Goal: Task Accomplishment & Management: Use online tool/utility

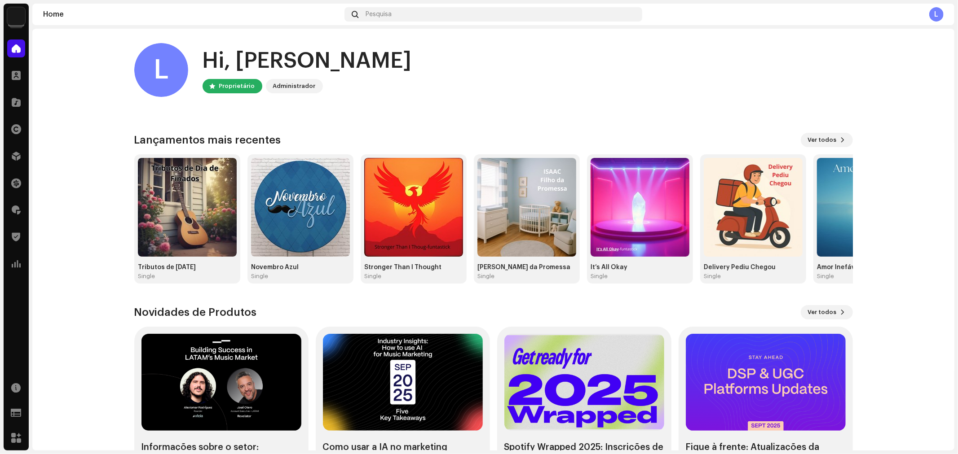
click at [613, 101] on home-user "L Hi, [PERSON_NAME] Proprietário Administrador" at bounding box center [493, 77] width 718 height 68
click at [22, 155] on div at bounding box center [16, 156] width 18 height 18
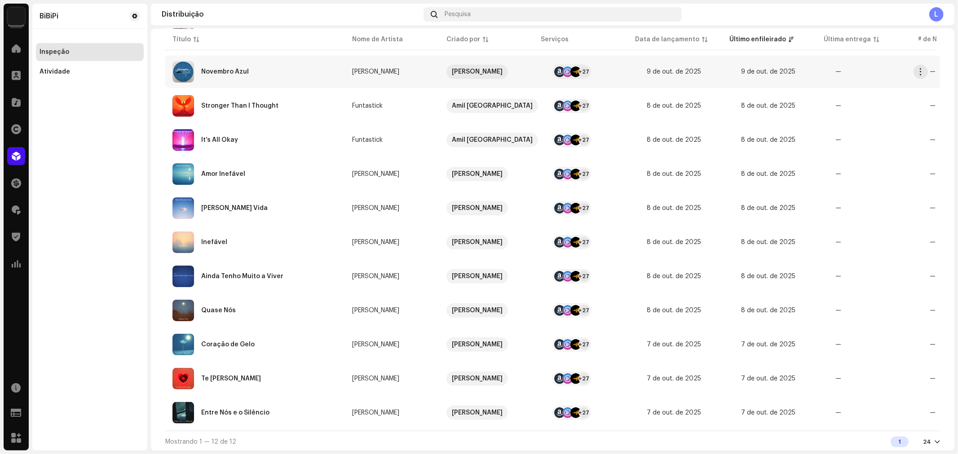
scroll to position [154, 0]
click at [255, 410] on div "Entre Nós e o Silêncio" at bounding box center [235, 413] width 68 height 6
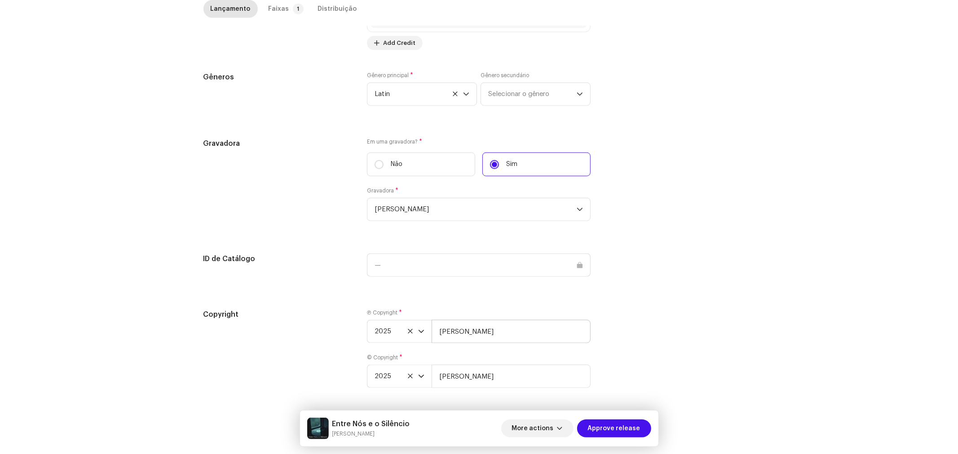
scroll to position [752, 0]
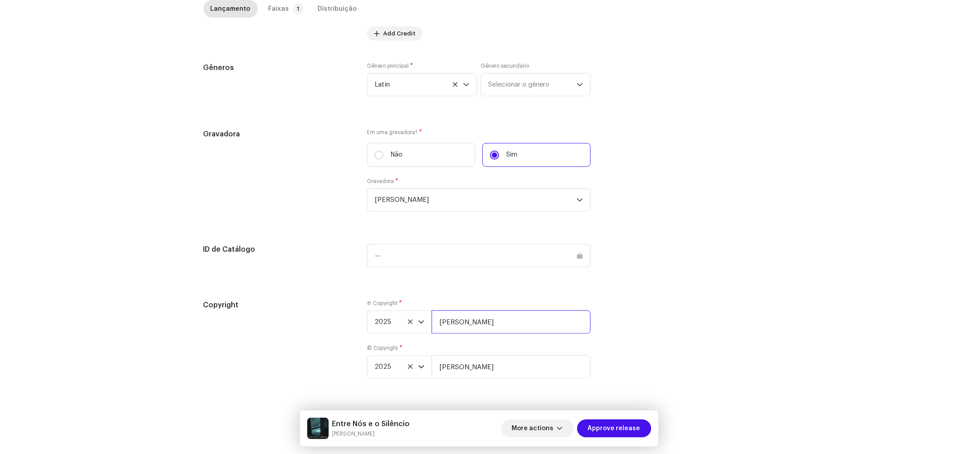
click at [497, 316] on input "[PERSON_NAME]" at bounding box center [511, 322] width 159 height 23
click at [572, 322] on input "[PERSON_NAME], Licenciada por BiBiPi" at bounding box center [511, 322] width 159 height 23
type input "[PERSON_NAME], Licenciada por BiBiPi"
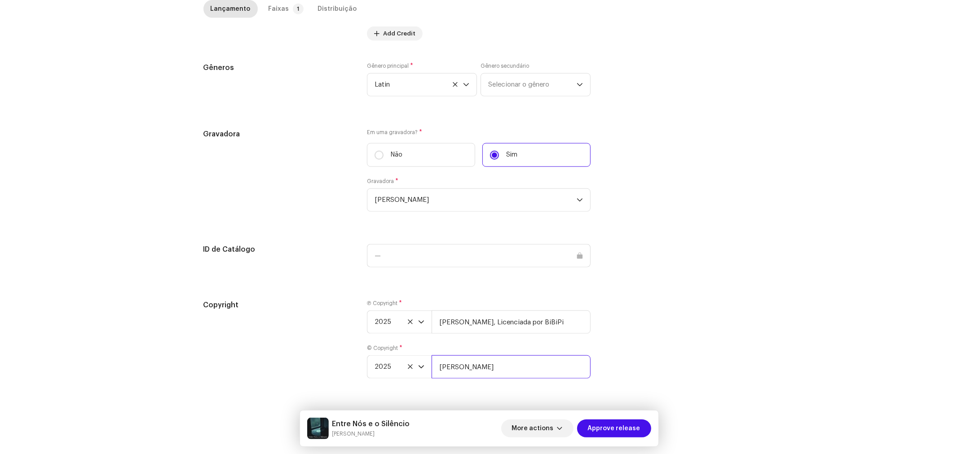
click at [513, 370] on input "[PERSON_NAME]" at bounding box center [511, 367] width 159 height 23
drag, startPoint x: 510, startPoint y: 366, endPoint x: 418, endPoint y: 359, distance: 92.8
click at [411, 361] on div "2025 [PERSON_NAME]" at bounding box center [479, 367] width 224 height 23
paste input ", Licenciada por BiBiPi"
type input "[PERSON_NAME], Licenciada por BiBiPi"
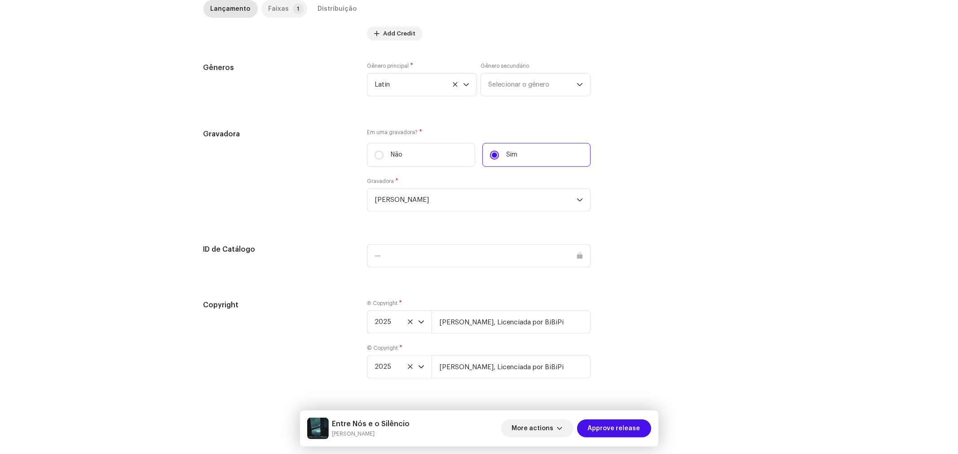
click at [280, 6] on div "Faixas" at bounding box center [279, 9] width 21 height 18
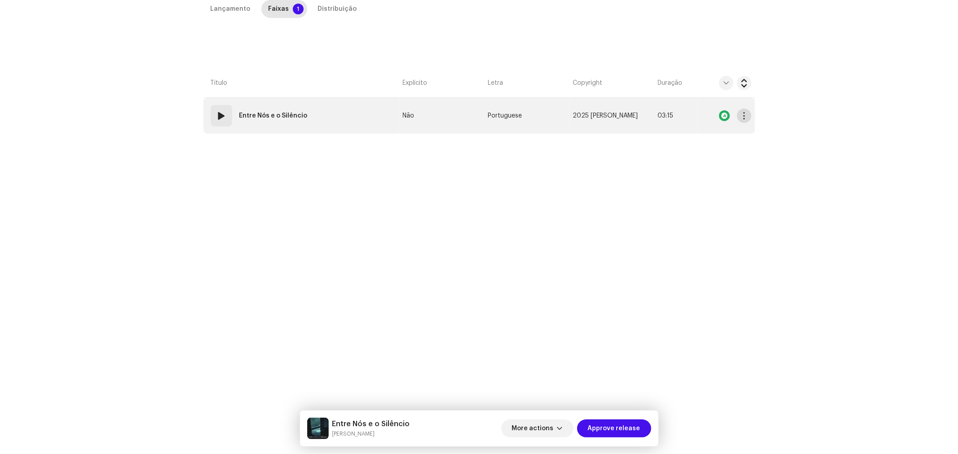
click at [744, 115] on span "button" at bounding box center [743, 115] width 7 height 7
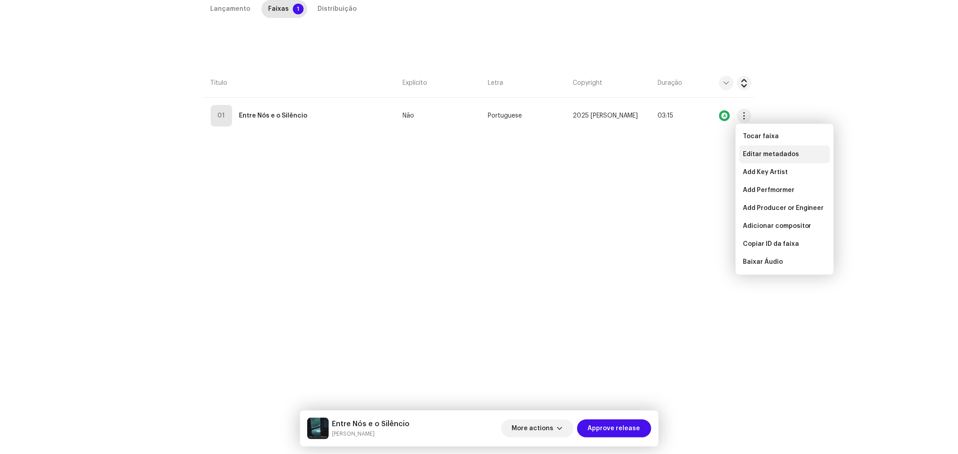
click at [760, 154] on span "Editar metadados" at bounding box center [771, 154] width 56 height 7
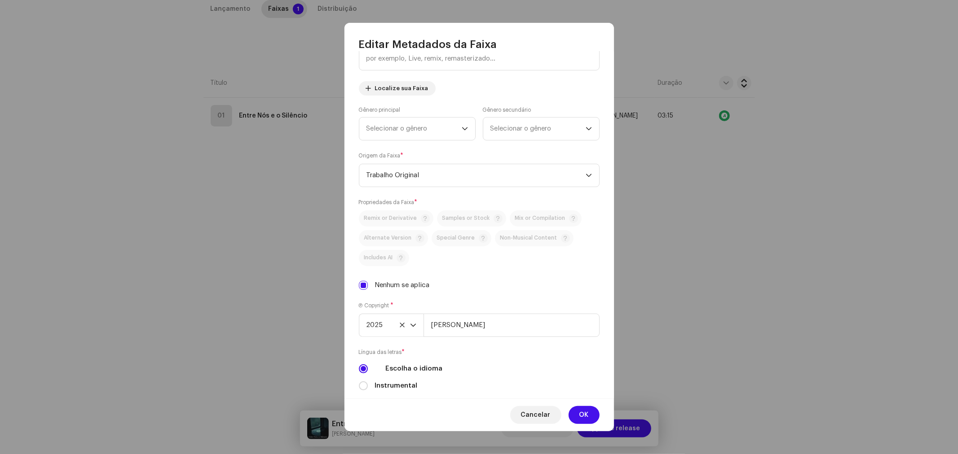
scroll to position [150, 0]
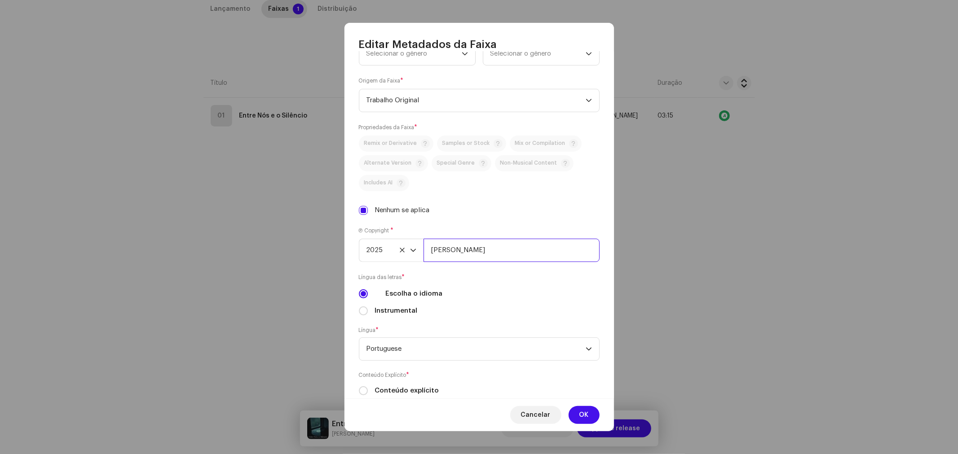
click at [504, 245] on input "[PERSON_NAME]" at bounding box center [511, 250] width 176 height 23
type input "[PERSON_NAME], Licenciada por BiBiPi"
click at [589, 417] on button "OK" at bounding box center [583, 415] width 31 height 18
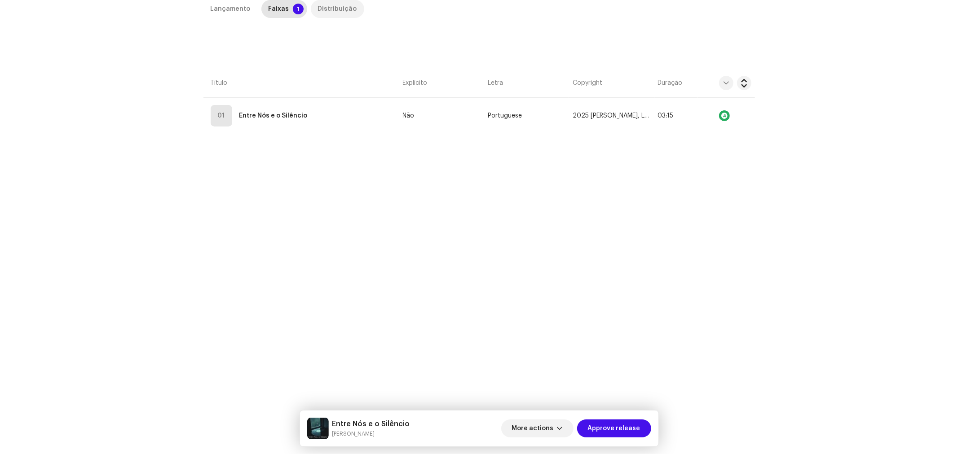
click at [336, 9] on div "Distribuição" at bounding box center [337, 9] width 39 height 18
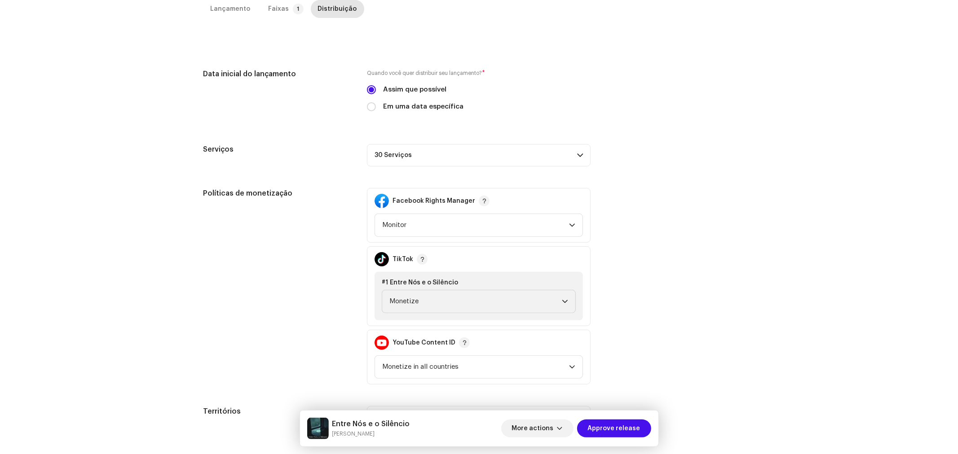
click at [656, 205] on div "Políticas de monetização Facebook Rights Manager Monitor TikTok #1 Entre Nós e …" at bounding box center [478, 286] width 551 height 197
click at [623, 427] on span "Approve release" at bounding box center [614, 429] width 53 height 18
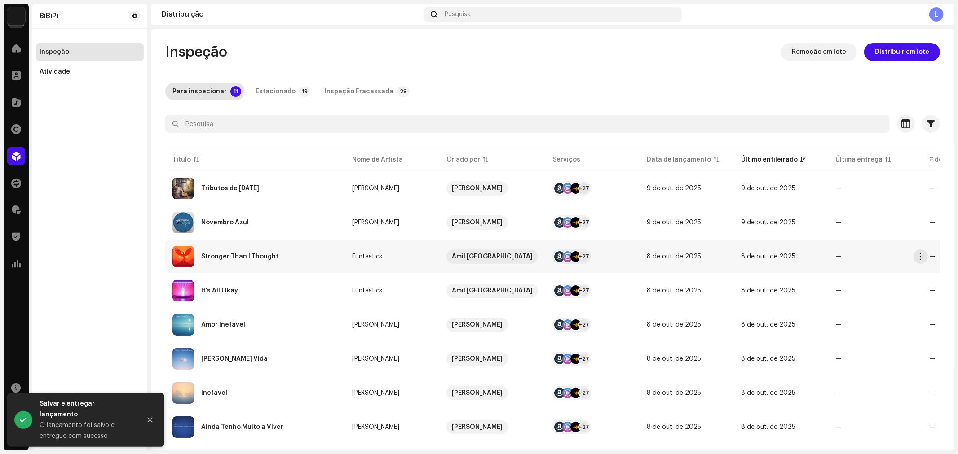
scroll to position [118, 0]
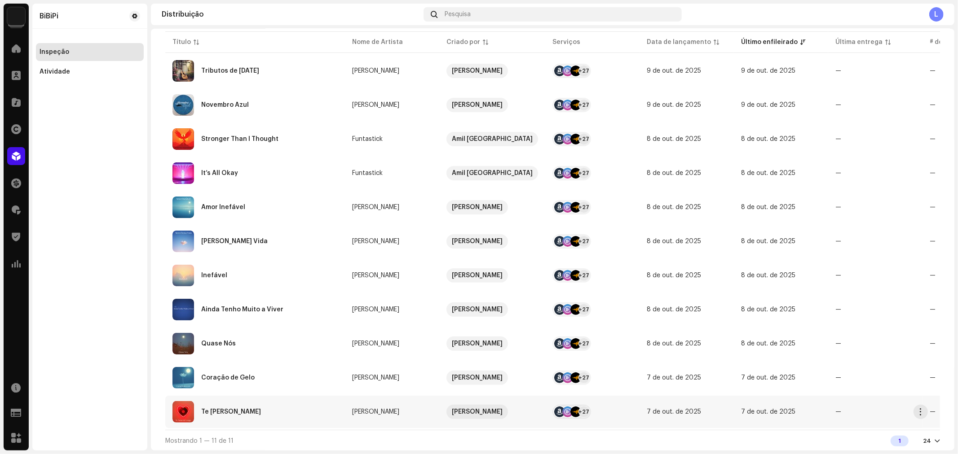
click at [246, 409] on div "Te [PERSON_NAME]" at bounding box center [231, 412] width 60 height 6
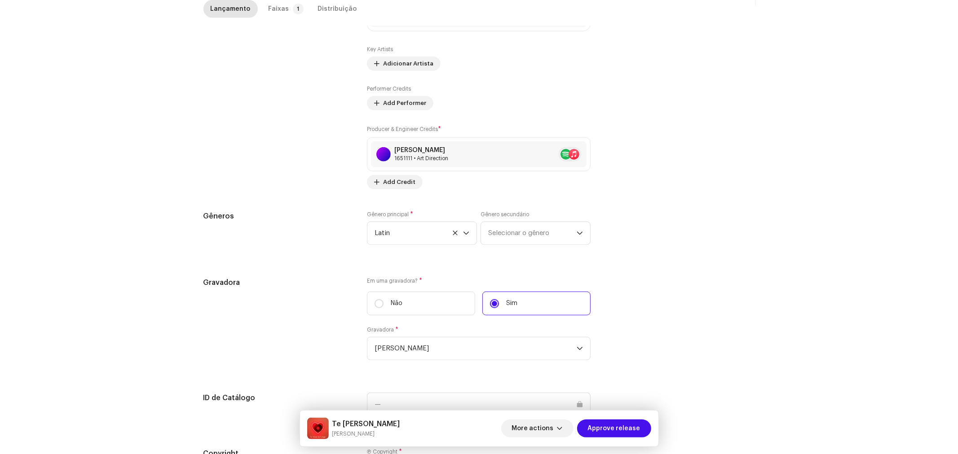
scroll to position [752, 0]
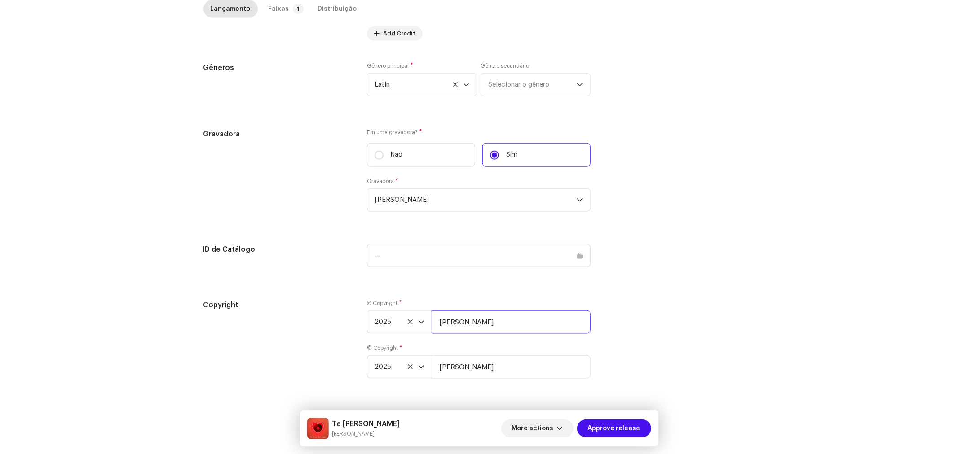
click at [506, 321] on input "[PERSON_NAME]" at bounding box center [511, 322] width 159 height 23
type input "[PERSON_NAME], Licenciada por BiBiPi"
click at [503, 366] on input "[PERSON_NAME]" at bounding box center [511, 367] width 159 height 23
type input "[PERSON_NAME], Licenciada por BiBiPi"
click at [280, 9] on div "Faixas" at bounding box center [279, 9] width 21 height 18
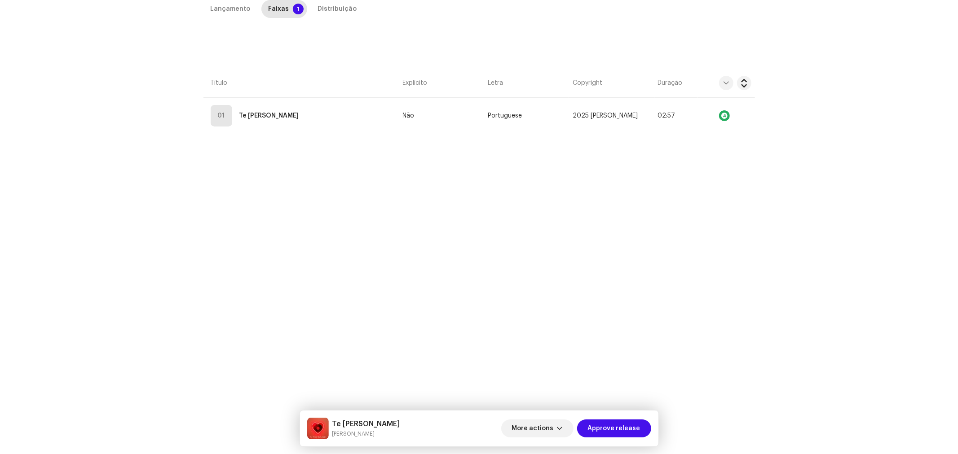
scroll to position [213, 0]
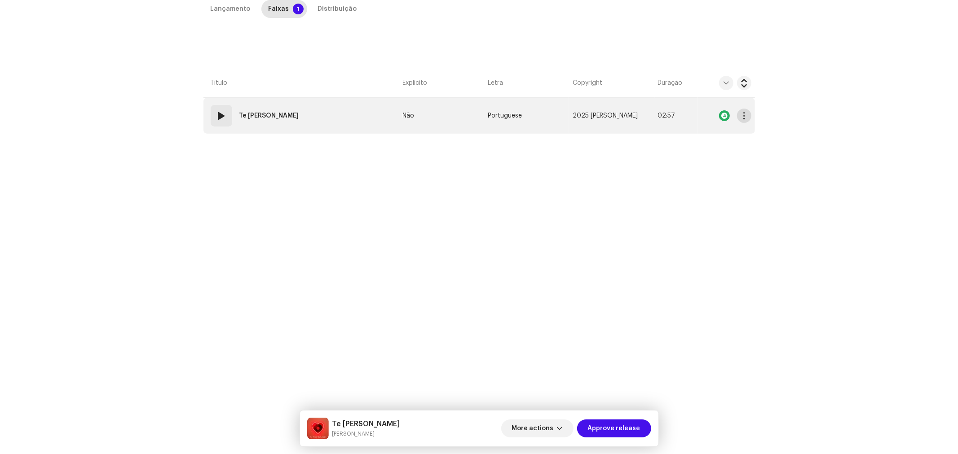
click at [741, 113] on span "button" at bounding box center [743, 115] width 7 height 7
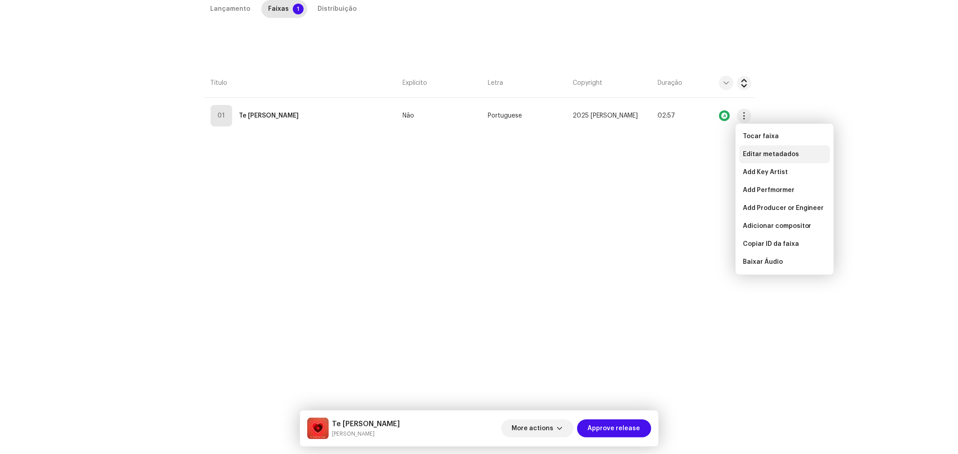
click at [754, 152] on span "Editar metadados" at bounding box center [771, 154] width 56 height 7
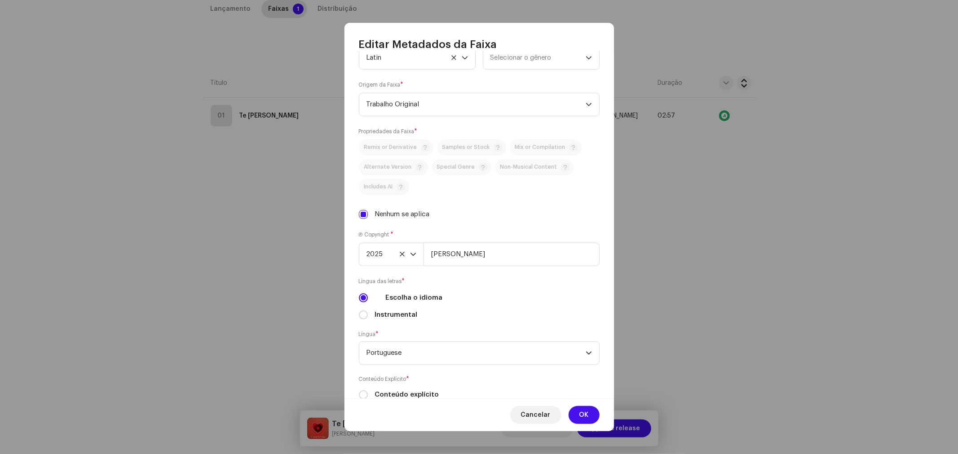
scroll to position [150, 0]
click at [513, 254] on input "[PERSON_NAME]" at bounding box center [511, 250] width 176 height 23
type input "[PERSON_NAME], Licenciada por BiBiPi"
click at [587, 417] on span "OK" at bounding box center [583, 415] width 9 height 18
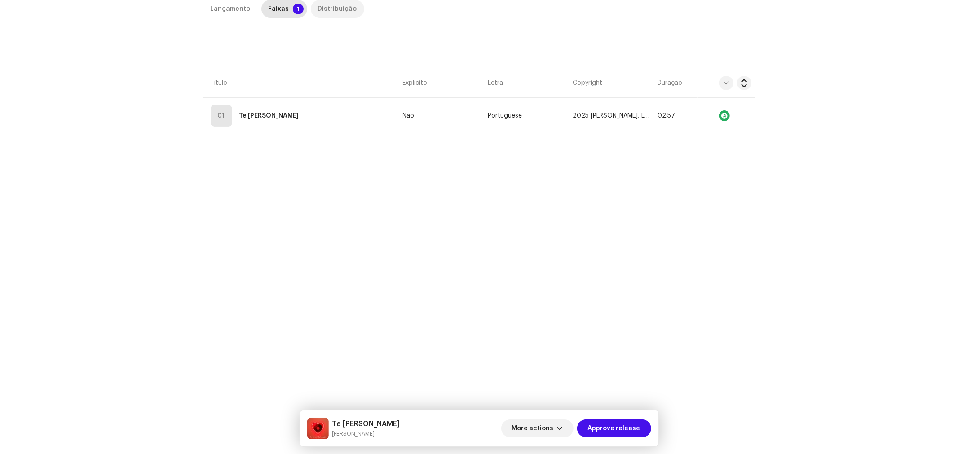
click at [333, 16] on div "Distribuição" at bounding box center [337, 9] width 39 height 18
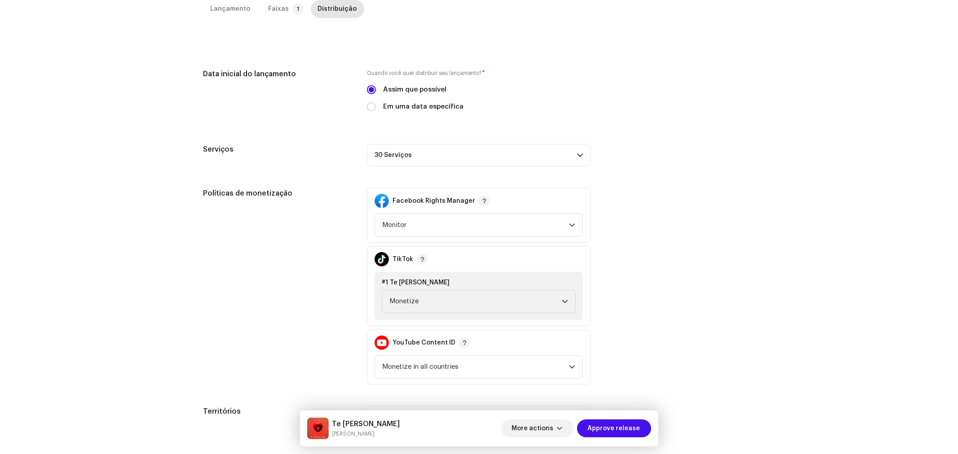
click at [683, 207] on div "Políticas de monetização Facebook Rights Manager Monitor TikTok #1 Te [PERSON_N…" at bounding box center [478, 286] width 551 height 197
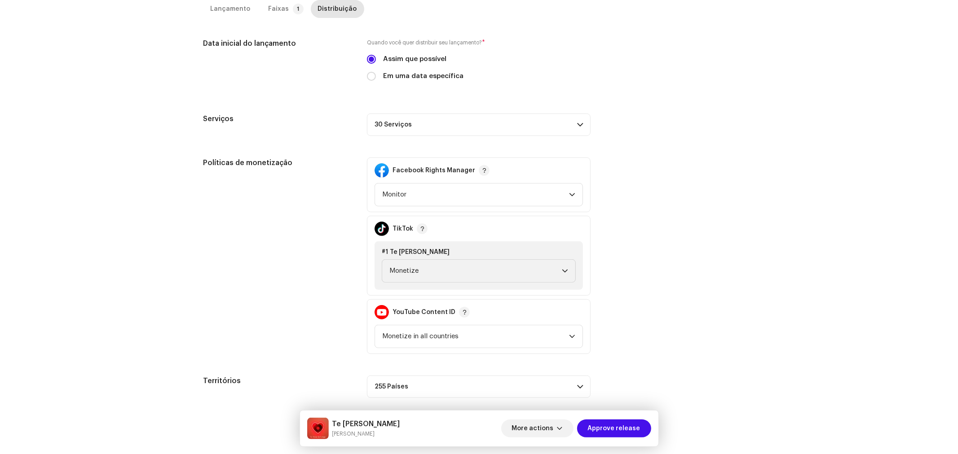
scroll to position [252, 0]
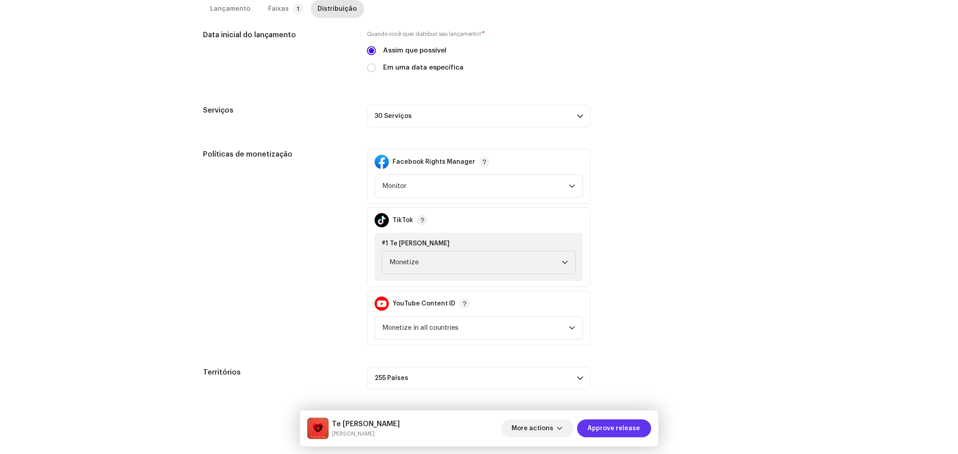
click at [625, 432] on span "Approve release" at bounding box center [614, 429] width 53 height 18
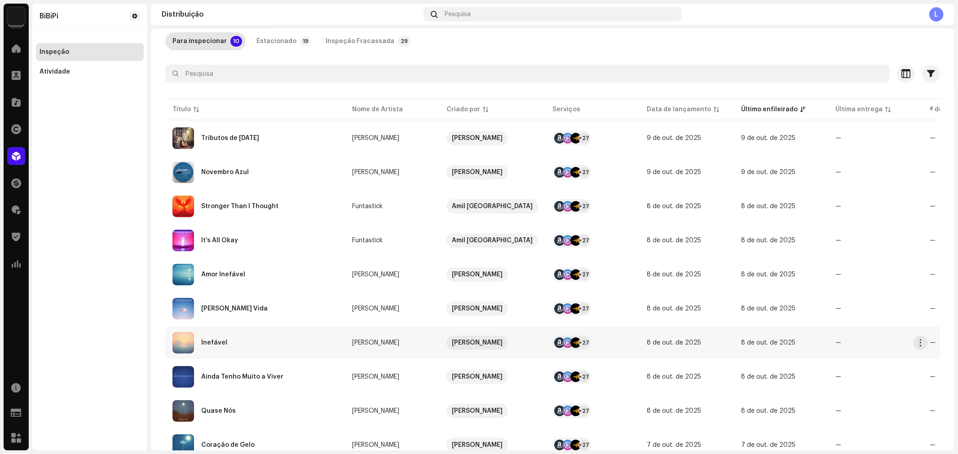
scroll to position [84, 0]
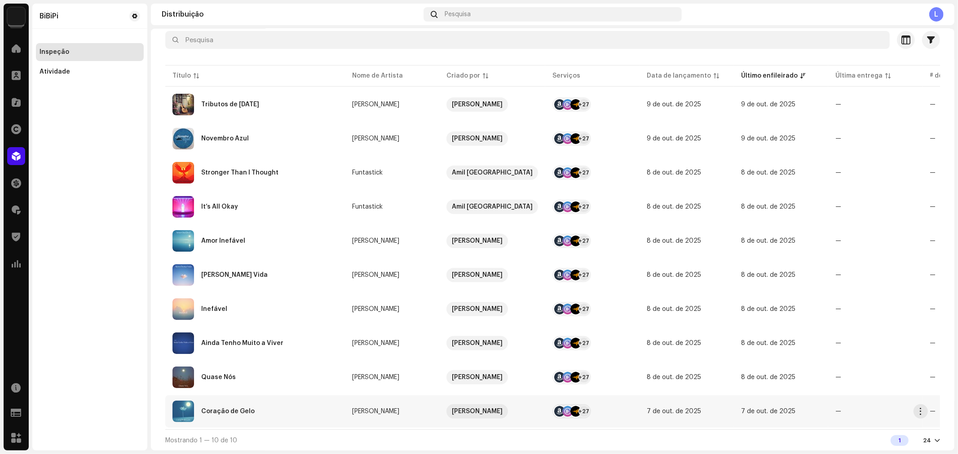
click at [252, 407] on div "Coração de Gelo" at bounding box center [254, 412] width 165 height 22
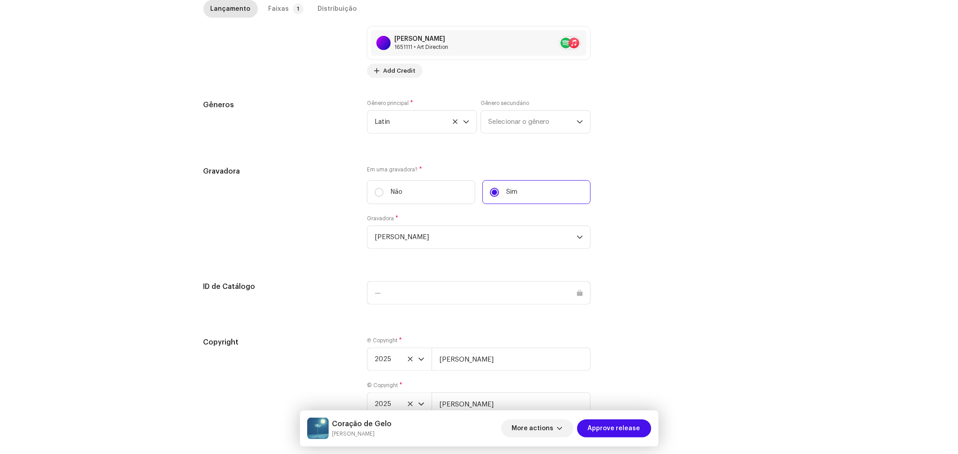
scroll to position [752, 0]
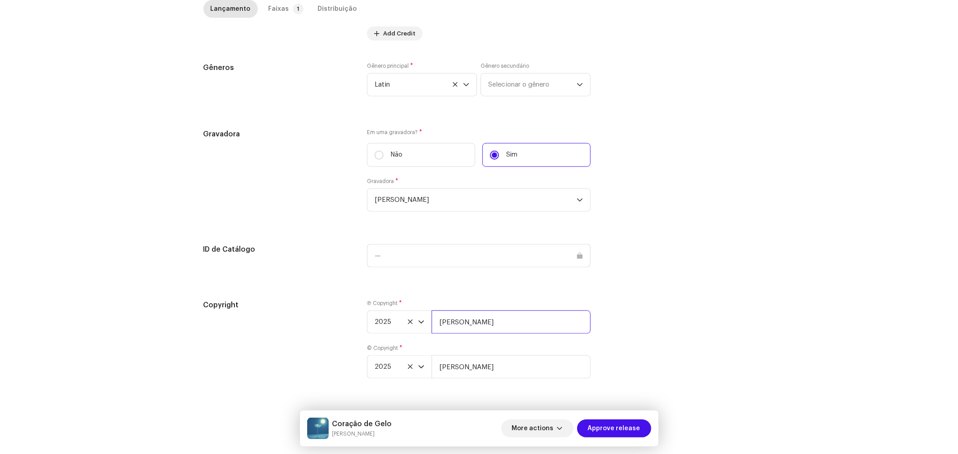
click at [523, 320] on input "[PERSON_NAME]" at bounding box center [511, 322] width 159 height 23
type input "[PERSON_NAME], Licenciada por BiBiPi"
click at [505, 361] on input "[PERSON_NAME]" at bounding box center [511, 367] width 159 height 23
type input "[PERSON_NAME], Licenciada por BiBiPi"
click at [293, 13] on p-badge "1" at bounding box center [298, 9] width 11 height 11
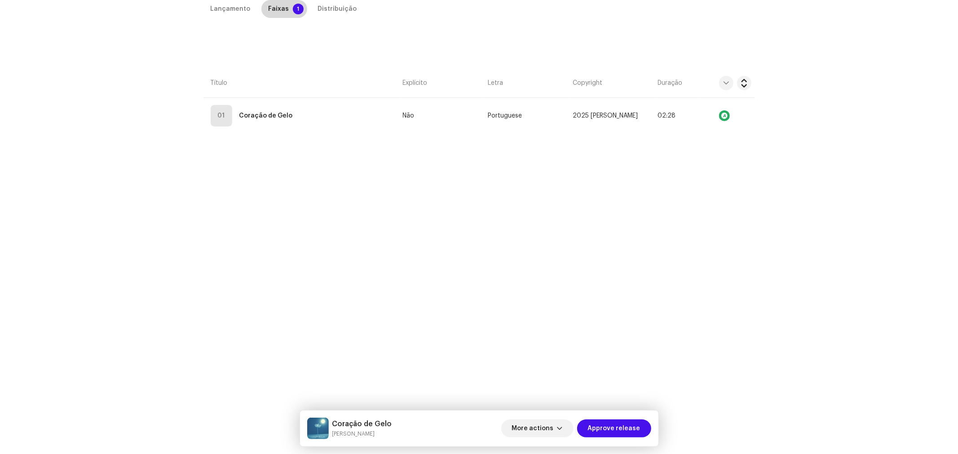
scroll to position [213, 0]
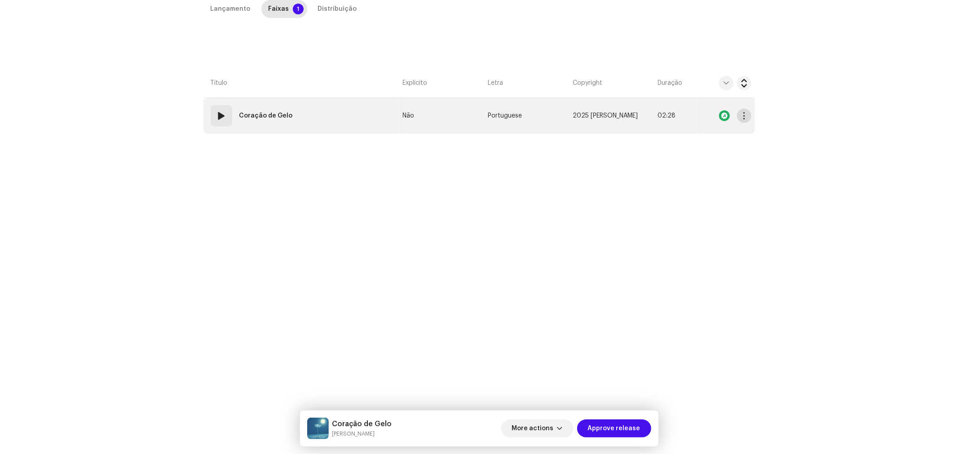
click at [743, 119] on span "button" at bounding box center [743, 115] width 7 height 7
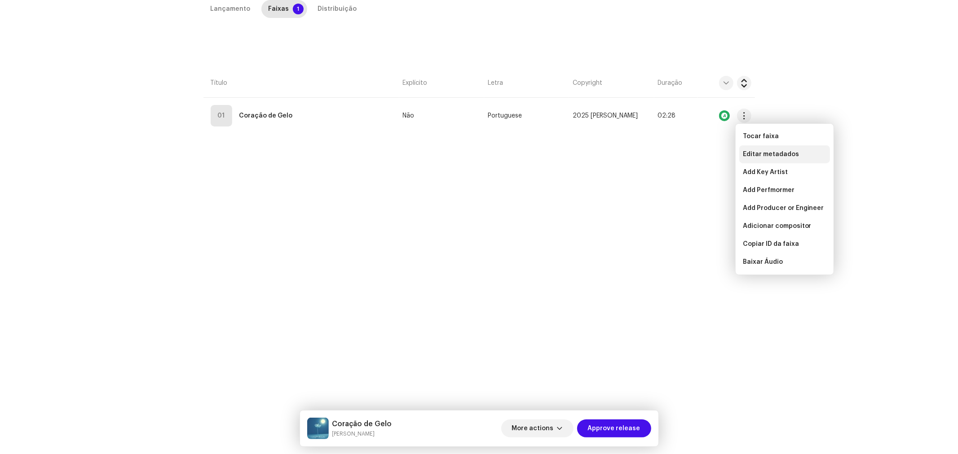
click at [754, 152] on span "Editar metadados" at bounding box center [771, 154] width 56 height 7
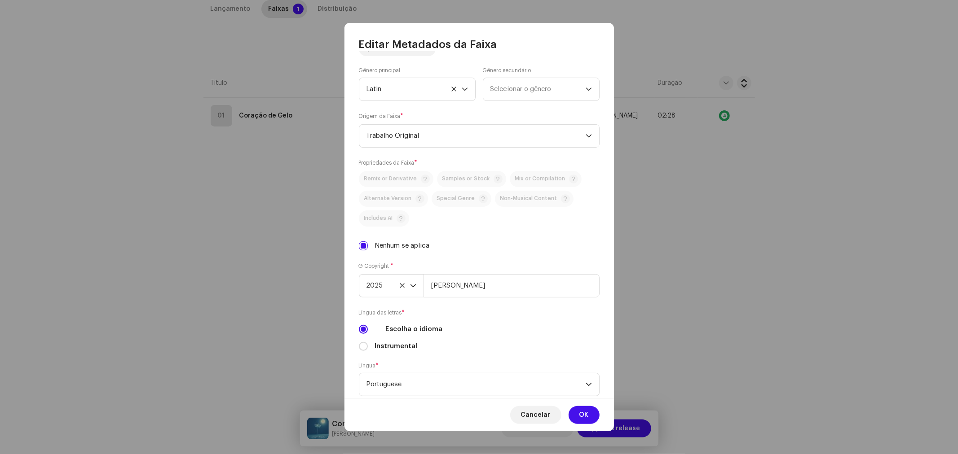
scroll to position [190, 0]
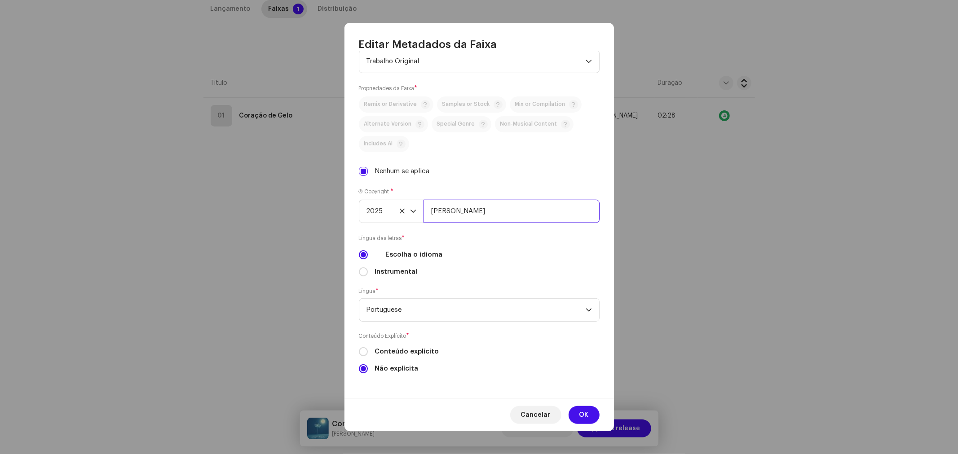
click at [518, 209] on input "[PERSON_NAME]" at bounding box center [511, 211] width 176 height 23
type input "[PERSON_NAME], Licenciada por BiBiPi"
click at [588, 412] on span "OK" at bounding box center [583, 415] width 9 height 18
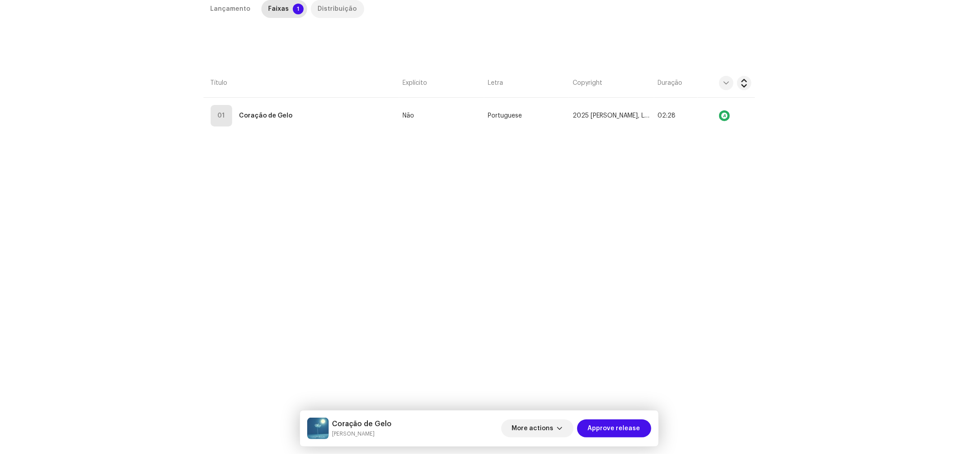
click at [335, 7] on div "Distribuição" at bounding box center [337, 9] width 39 height 18
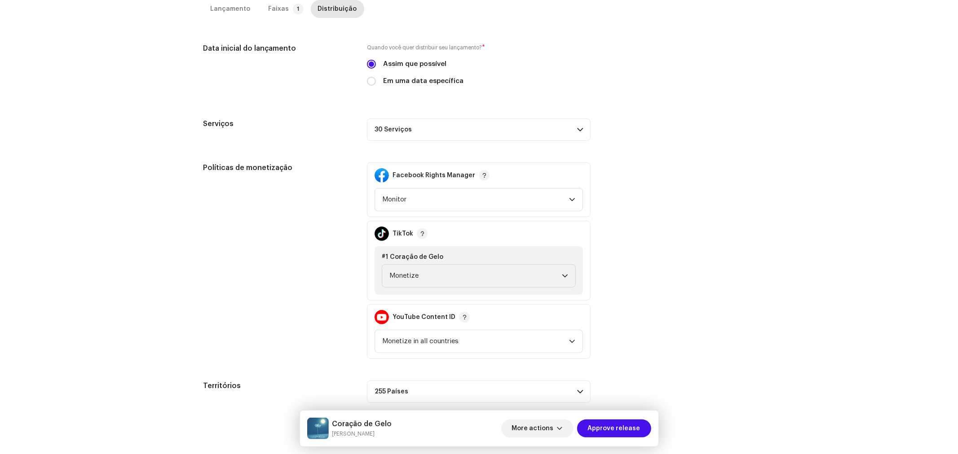
scroll to position [252, 0]
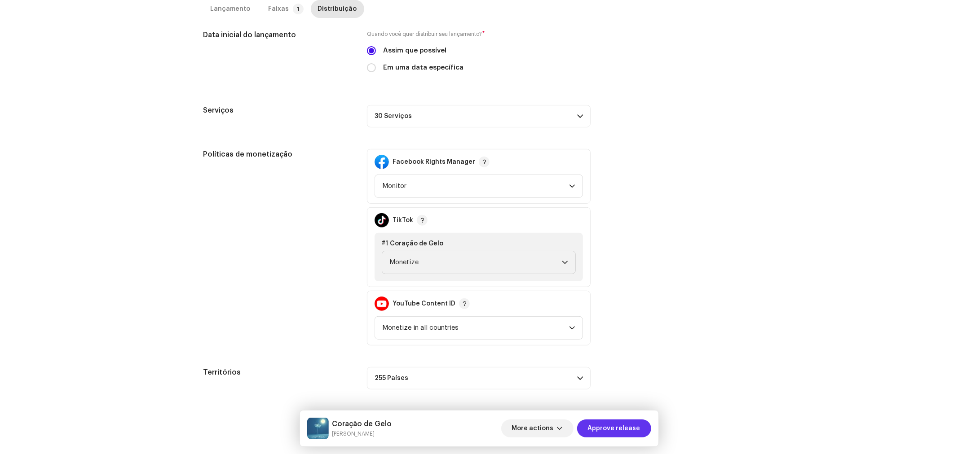
click at [625, 428] on span "Approve release" at bounding box center [614, 429] width 53 height 18
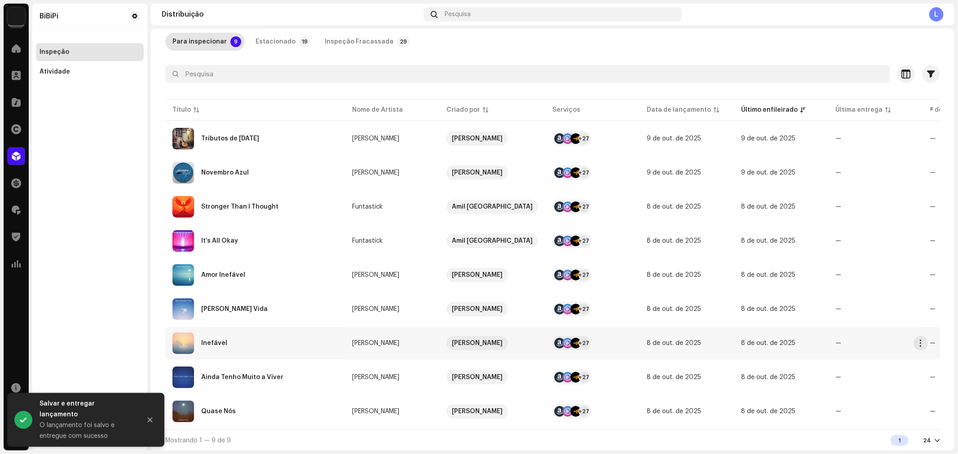
scroll to position [50, 0]
click at [239, 406] on div "Quase Nós" at bounding box center [254, 412] width 165 height 22
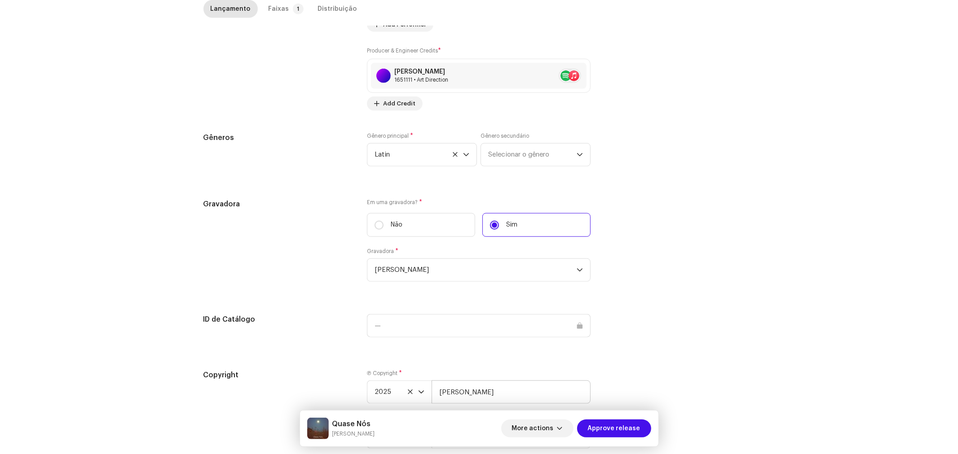
scroll to position [752, 0]
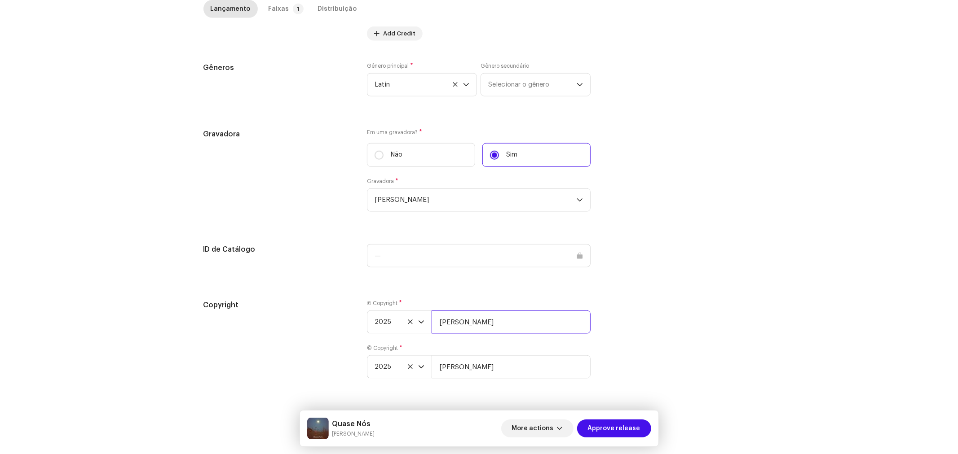
click at [499, 319] on input "[PERSON_NAME]" at bounding box center [511, 322] width 159 height 23
type input "[PERSON_NAME], Licenciada por BiBiPi"
click at [500, 366] on input "[PERSON_NAME]" at bounding box center [511, 367] width 159 height 23
type input "[PERSON_NAME], Licenciada por BiBiPi"
click at [279, 4] on div "Faixas" at bounding box center [279, 9] width 21 height 18
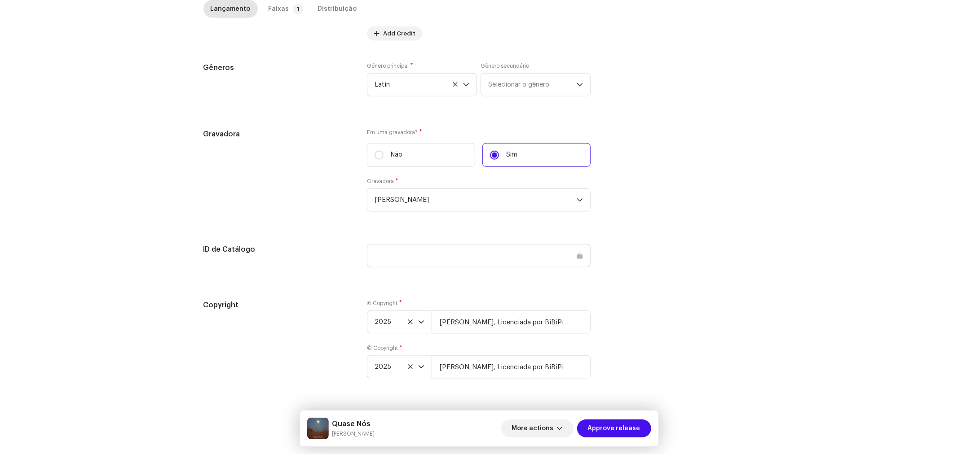
scroll to position [213, 0]
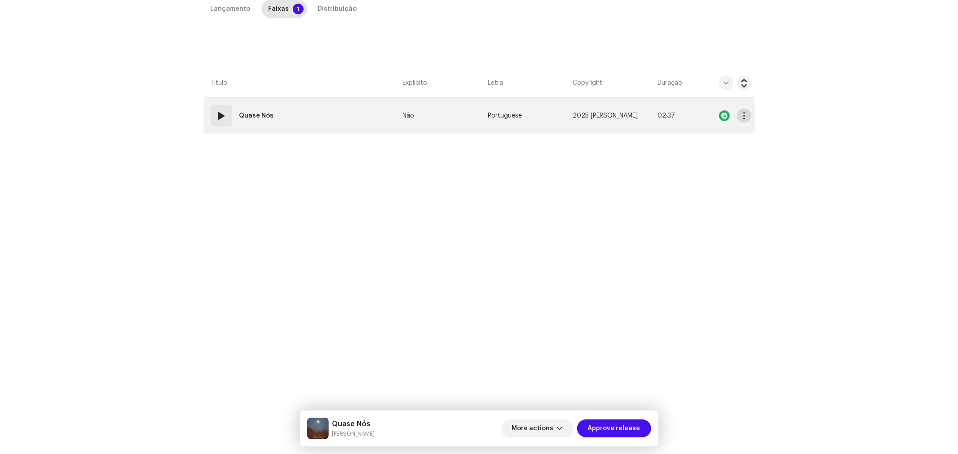
click at [746, 119] on button "button" at bounding box center [744, 116] width 14 height 14
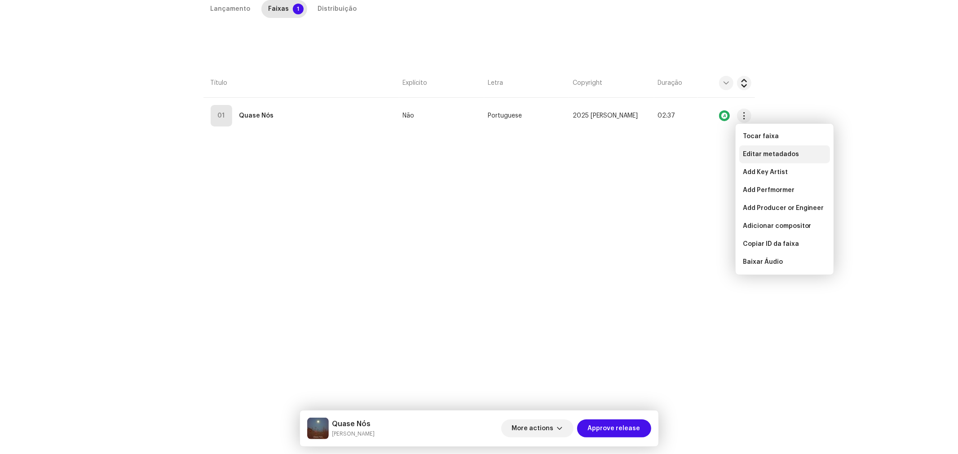
click at [756, 151] on span "Editar metadados" at bounding box center [771, 154] width 56 height 7
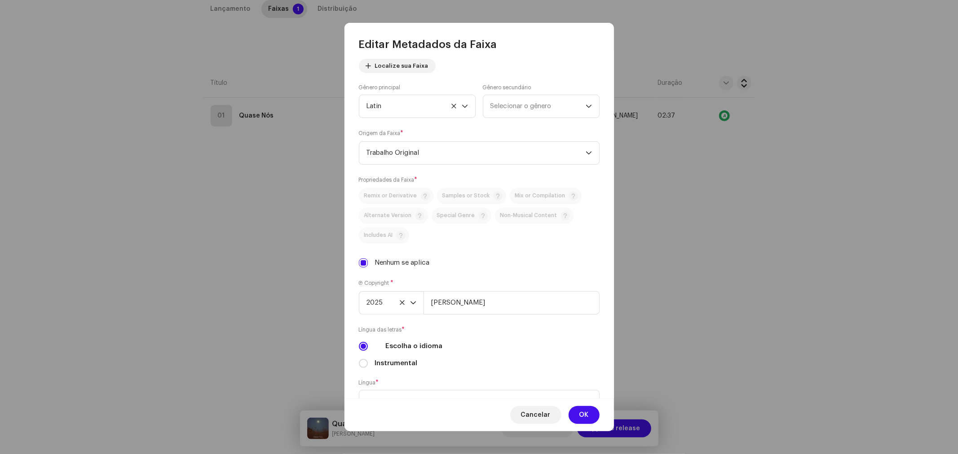
scroll to position [190, 0]
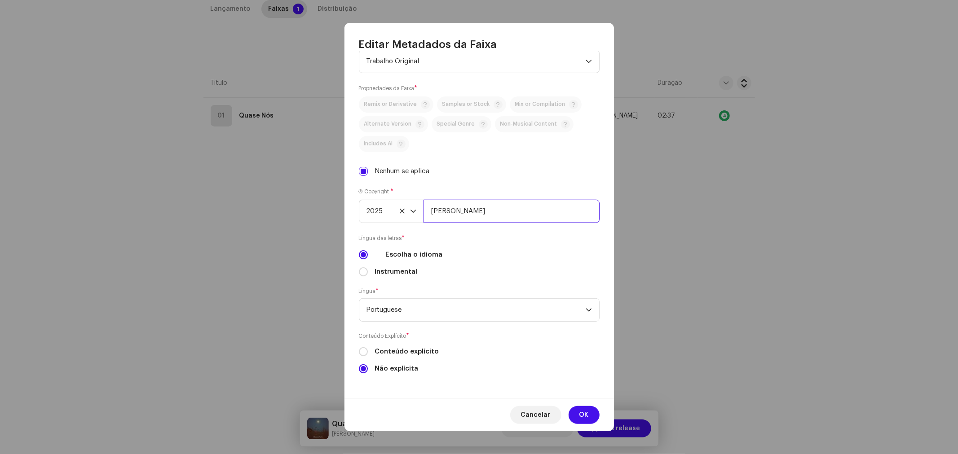
drag, startPoint x: 502, startPoint y: 210, endPoint x: 517, endPoint y: 221, distance: 19.6
click at [502, 209] on input "[PERSON_NAME]" at bounding box center [511, 211] width 176 height 23
type input "[PERSON_NAME], Licenciada por BiBiPi"
click at [590, 414] on button "OK" at bounding box center [583, 415] width 31 height 18
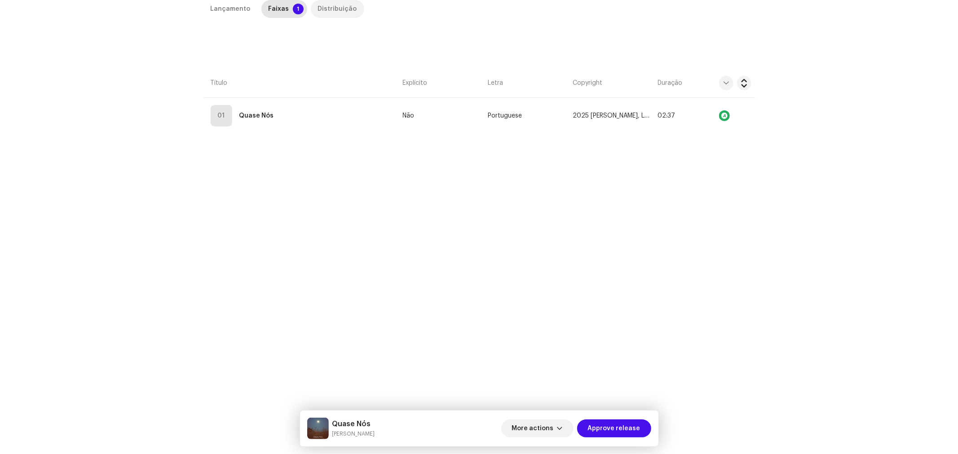
click at [338, 11] on div "Distribuição" at bounding box center [337, 9] width 39 height 18
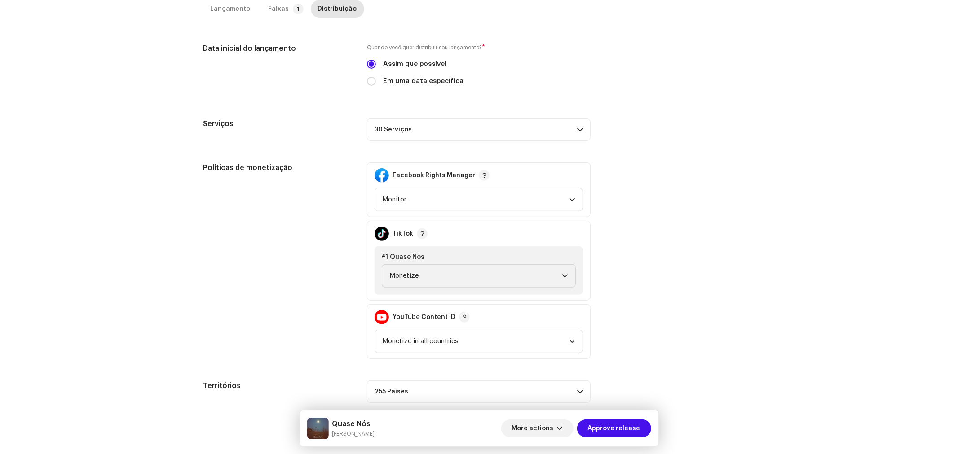
scroll to position [252, 0]
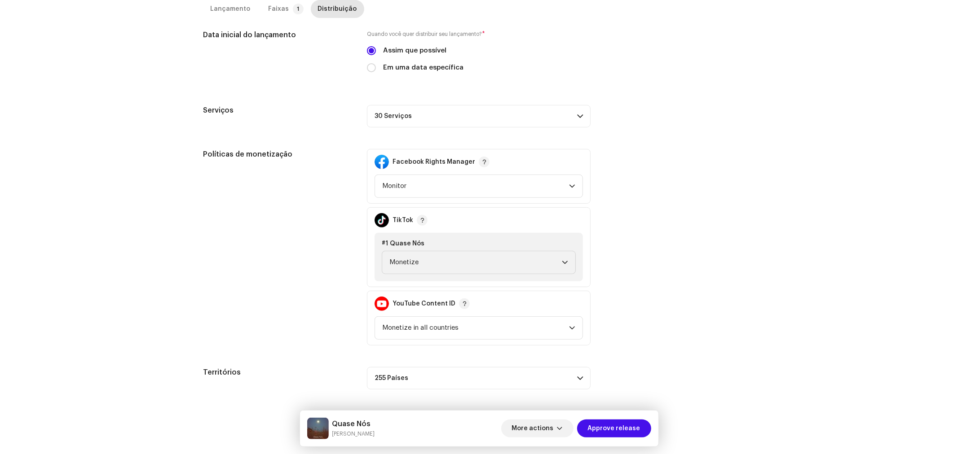
click at [686, 300] on div "Políticas de monetização Facebook Rights Manager Monitor TikTok #1 Quase Nós Mo…" at bounding box center [478, 247] width 551 height 197
click at [621, 427] on span "Approve release" at bounding box center [614, 429] width 53 height 18
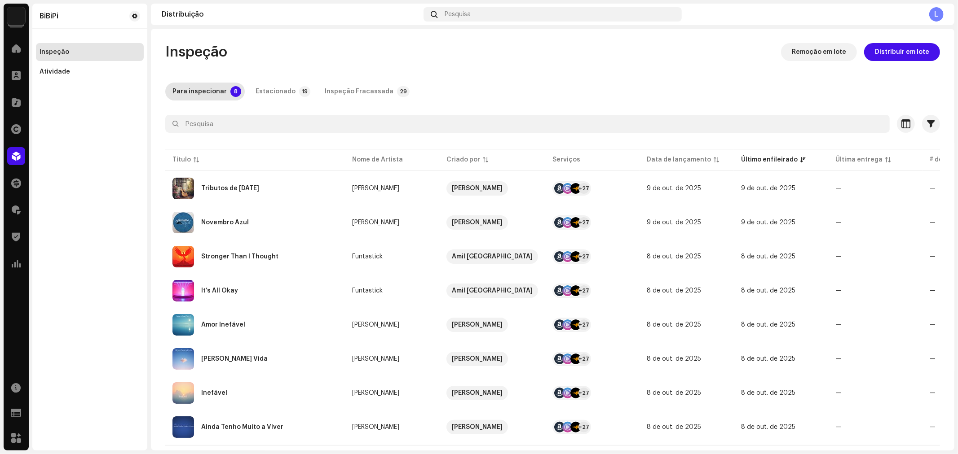
click at [940, 85] on div "Inspeção Remoção em lote Distribuir em lote Para inspecionar 8 Estacionado 19 I…" at bounding box center [552, 255] width 803 height 424
click at [948, 75] on div "Inspeção Remoção em lote Distribuir em lote Para inspecionar 8 Estacionado 19 I…" at bounding box center [552, 255] width 803 height 424
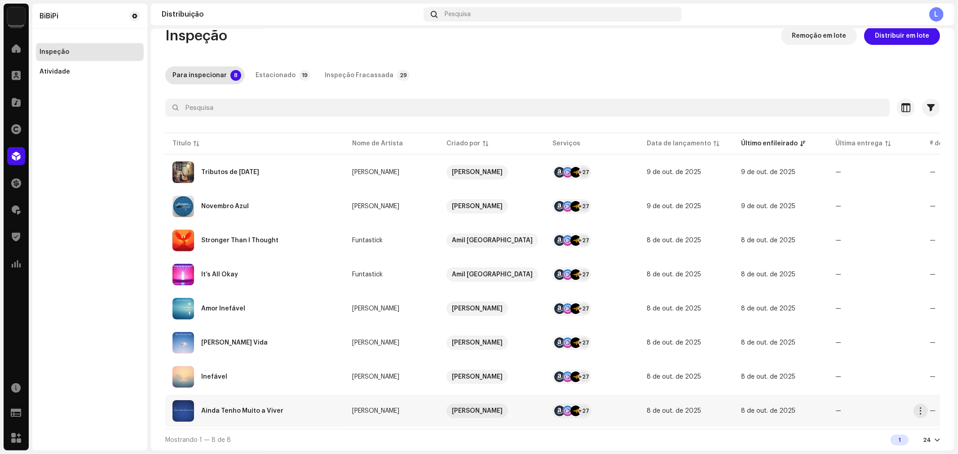
click at [241, 408] on div "Ainda Tenho Muito a Viver" at bounding box center [242, 411] width 82 height 6
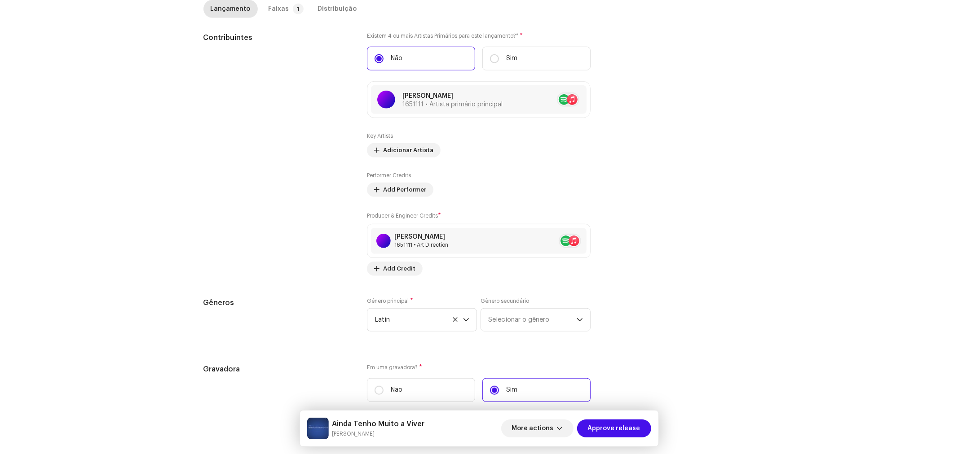
scroll to position [742, 0]
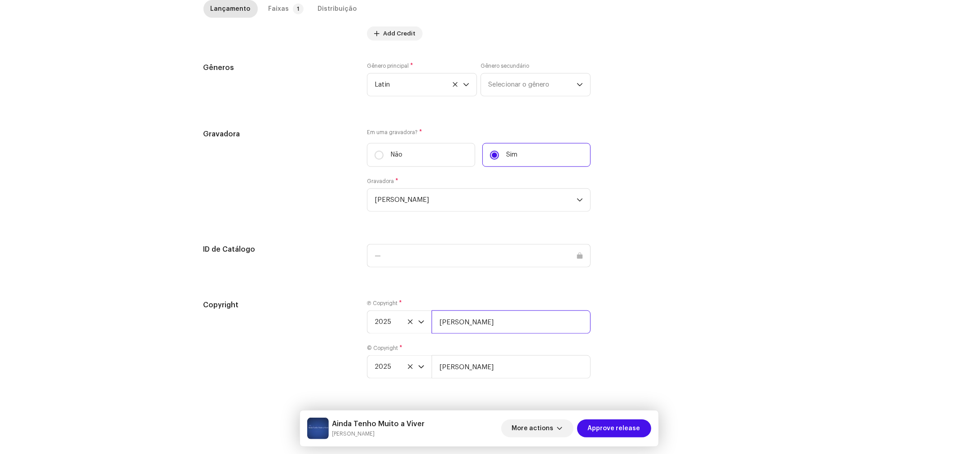
click at [501, 324] on input "[PERSON_NAME]" at bounding box center [511, 322] width 159 height 23
type input "[PERSON_NAME], Licenciada por BiBiPi"
click at [504, 365] on input "[PERSON_NAME]" at bounding box center [511, 367] width 159 height 23
type input "[PERSON_NAME], Licenciada por BiBiPi"
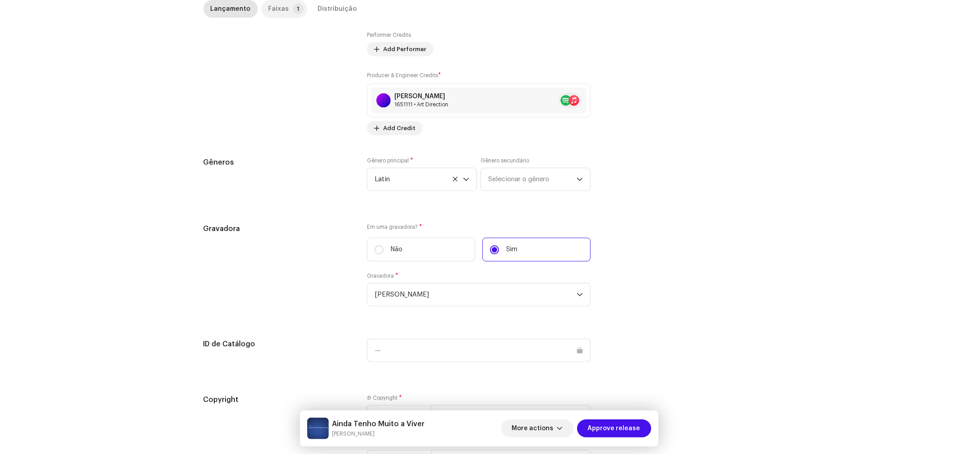
click at [282, 5] on div "Faixas" at bounding box center [279, 9] width 21 height 18
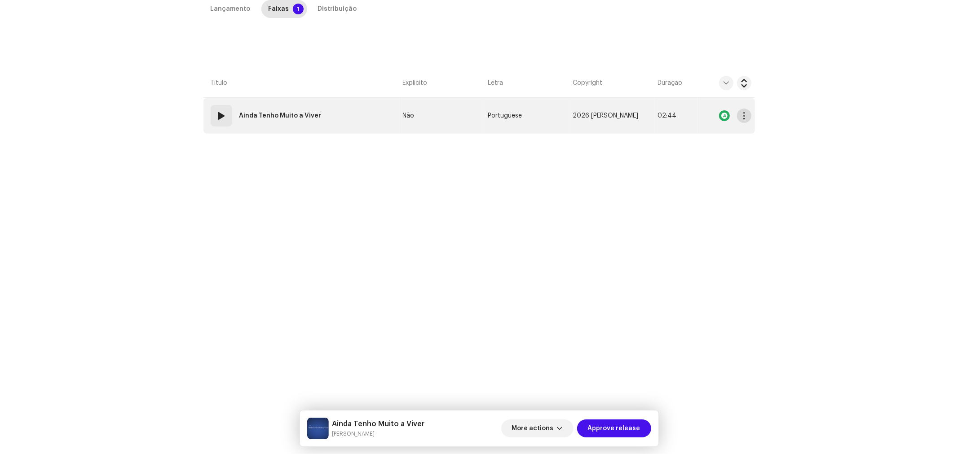
click at [741, 119] on button "button" at bounding box center [744, 116] width 14 height 14
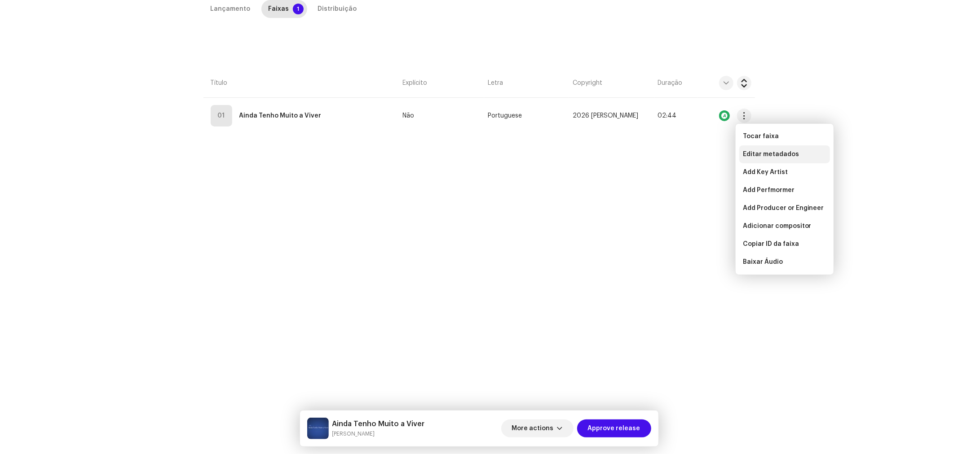
click at [752, 150] on div "Editar metadados" at bounding box center [784, 154] width 91 height 18
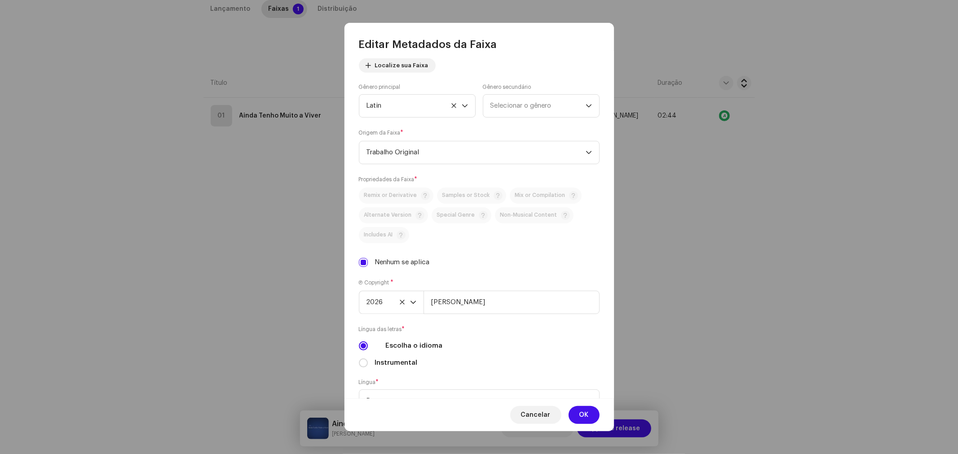
scroll to position [190, 0]
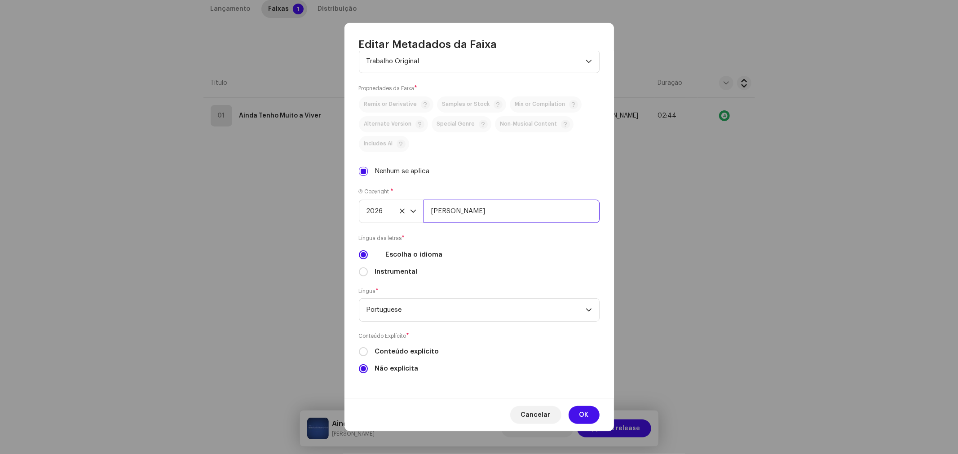
click at [505, 214] on input "[PERSON_NAME]" at bounding box center [511, 211] width 176 height 23
type input "[PERSON_NAME], Licenciada por BiBiPi"
click at [585, 415] on span "OK" at bounding box center [583, 415] width 9 height 18
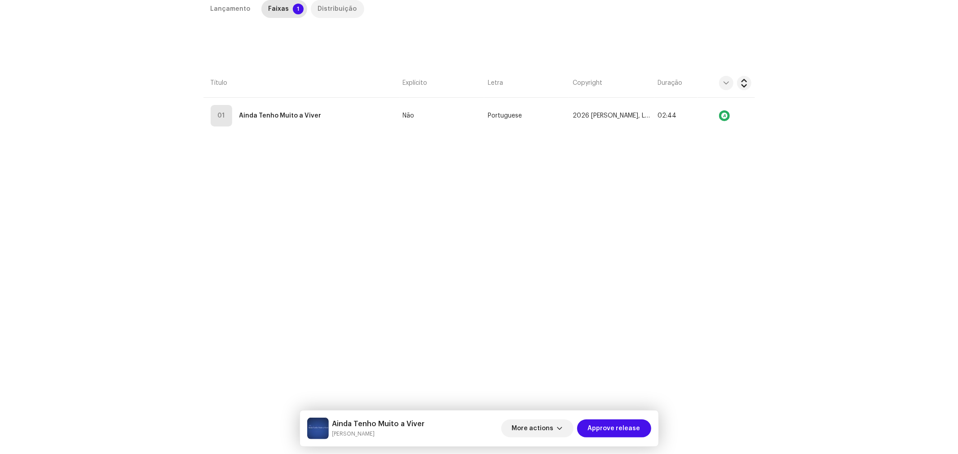
click at [340, 17] on div "Distribuição" at bounding box center [337, 9] width 39 height 18
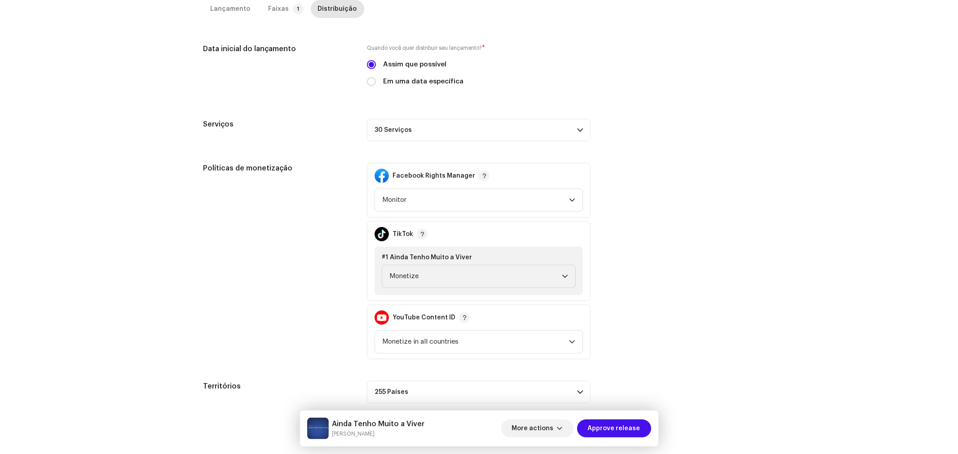
scroll to position [242, 0]
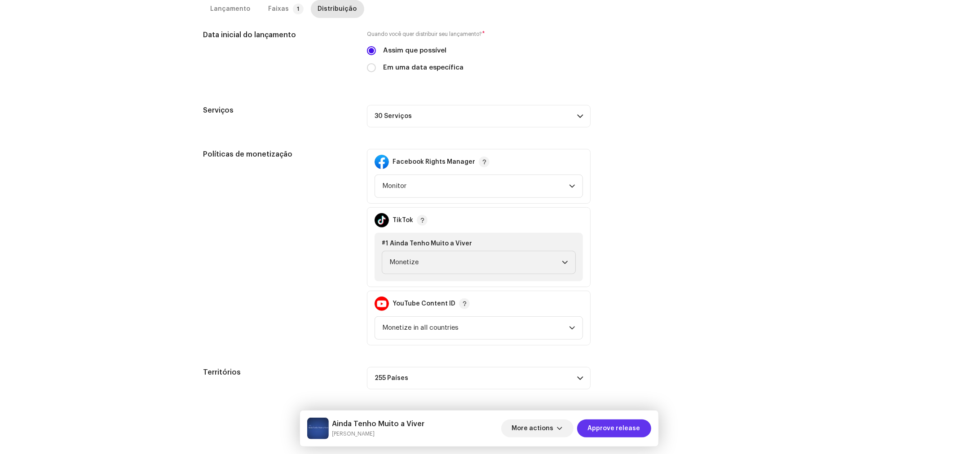
click at [625, 430] on span "Approve release" at bounding box center [614, 429] width 53 height 18
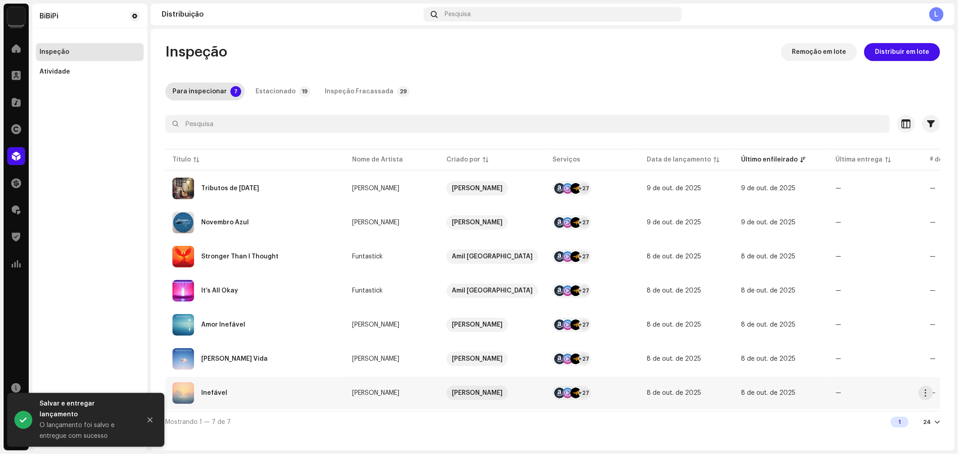
click at [220, 390] on div "Inefável" at bounding box center [214, 393] width 26 height 6
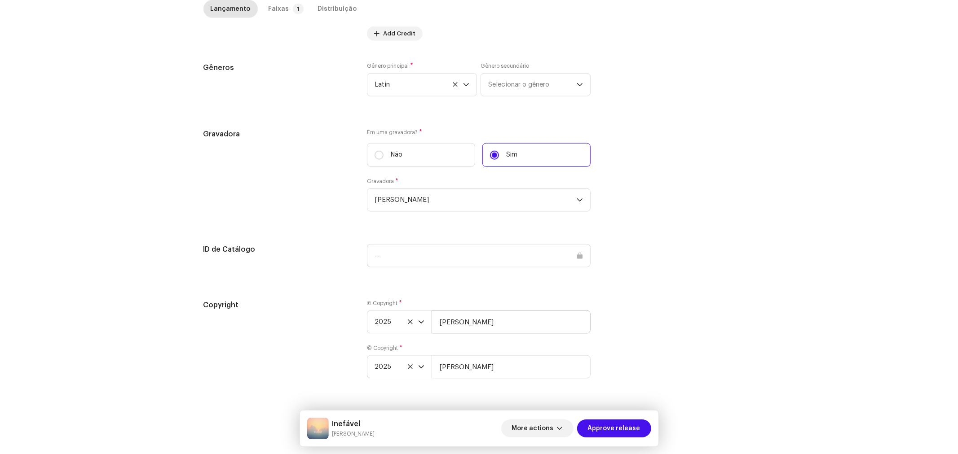
scroll to position [752, 0]
click at [509, 324] on input "[PERSON_NAME]" at bounding box center [511, 322] width 159 height 23
type input "[PERSON_NAME], Licenciada por BiBiPi"
click at [503, 367] on input "[PERSON_NAME]" at bounding box center [511, 367] width 159 height 23
type input "[PERSON_NAME], Licenciada por BiBiPi"
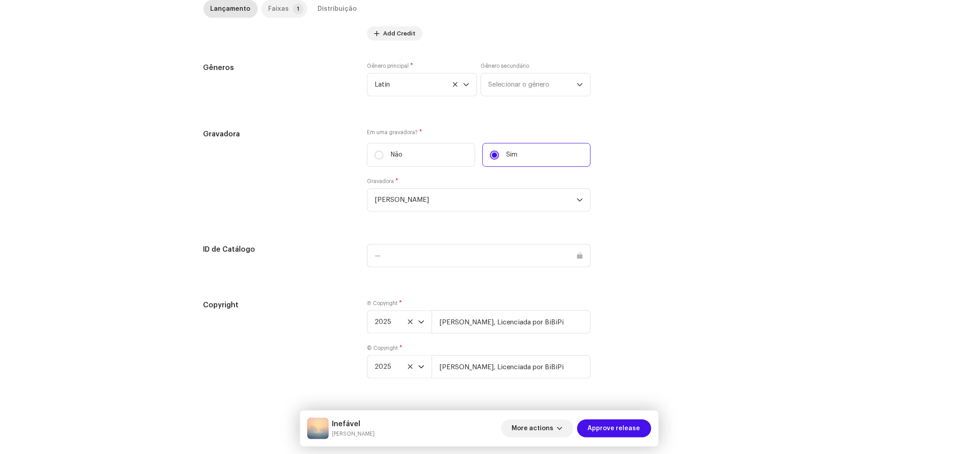
click at [283, 7] on p-tab "Faixas 1" at bounding box center [284, 9] width 46 height 18
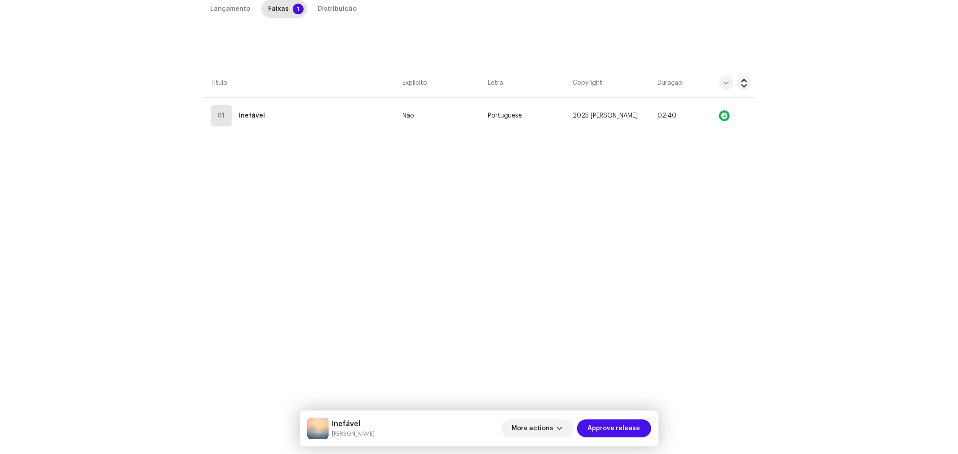
scroll to position [213, 0]
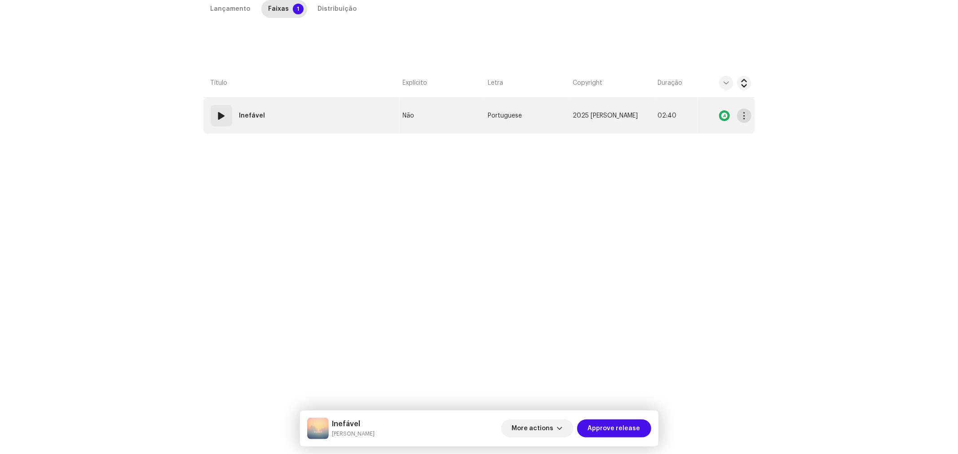
click at [745, 115] on span "button" at bounding box center [743, 115] width 7 height 7
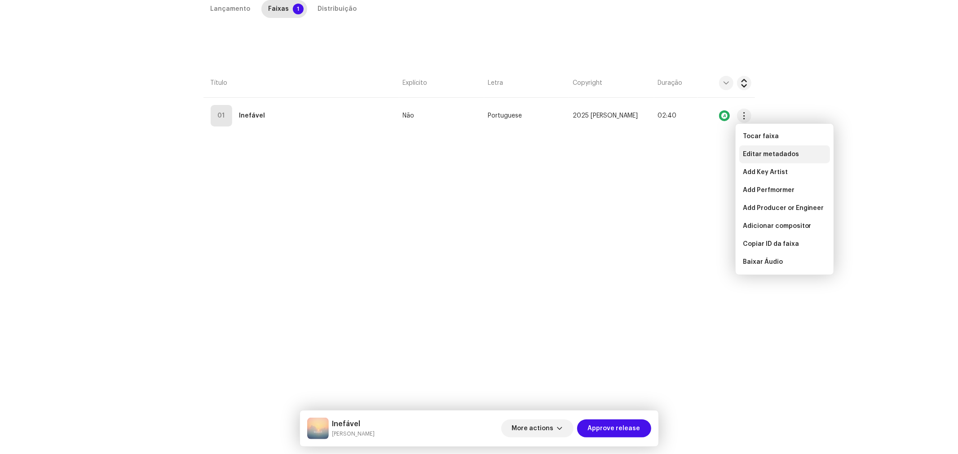
click at [765, 154] on span "Editar metadados" at bounding box center [771, 154] width 56 height 7
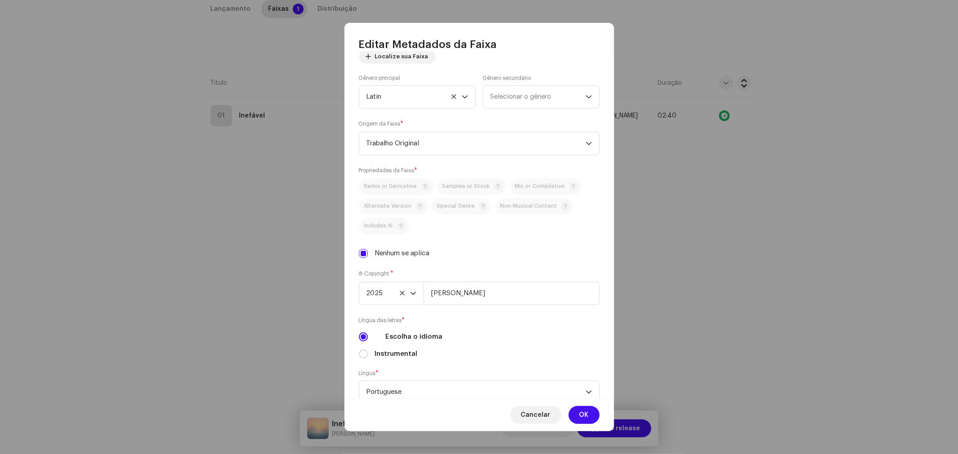
scroll to position [190, 0]
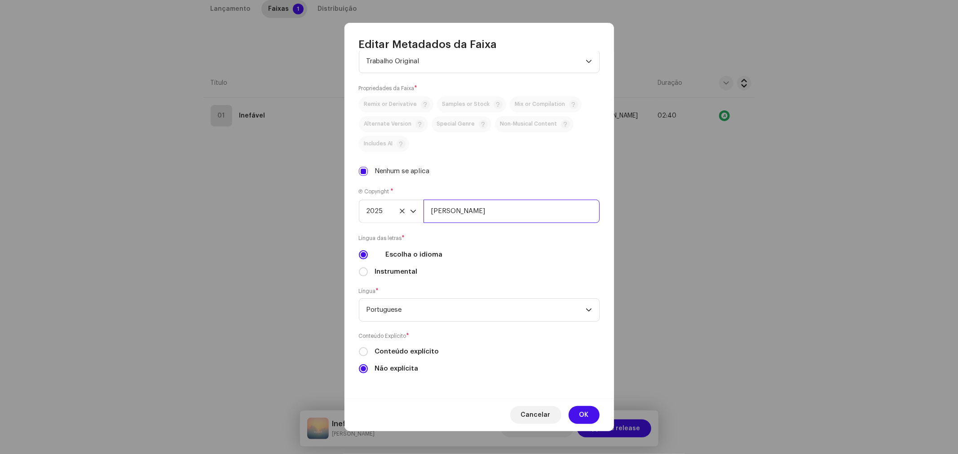
click at [508, 209] on input "[PERSON_NAME]" at bounding box center [511, 211] width 176 height 23
type input "[PERSON_NAME], Licenciada por BiBiPi"
click at [586, 411] on span "OK" at bounding box center [583, 415] width 9 height 18
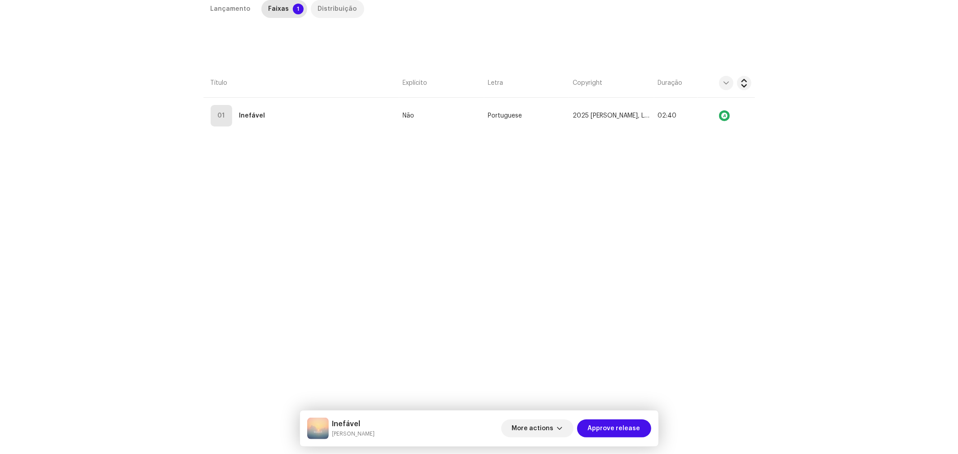
click at [331, 6] on div "Distribuição" at bounding box center [337, 9] width 39 height 18
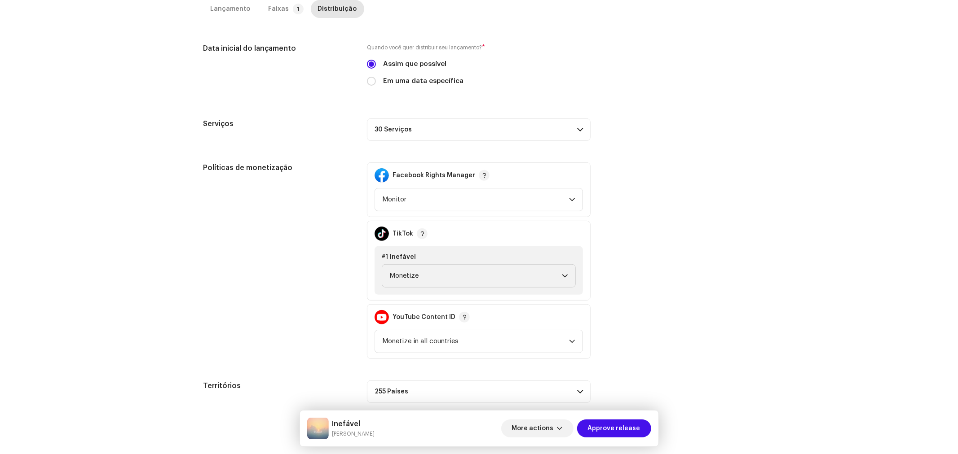
scroll to position [252, 0]
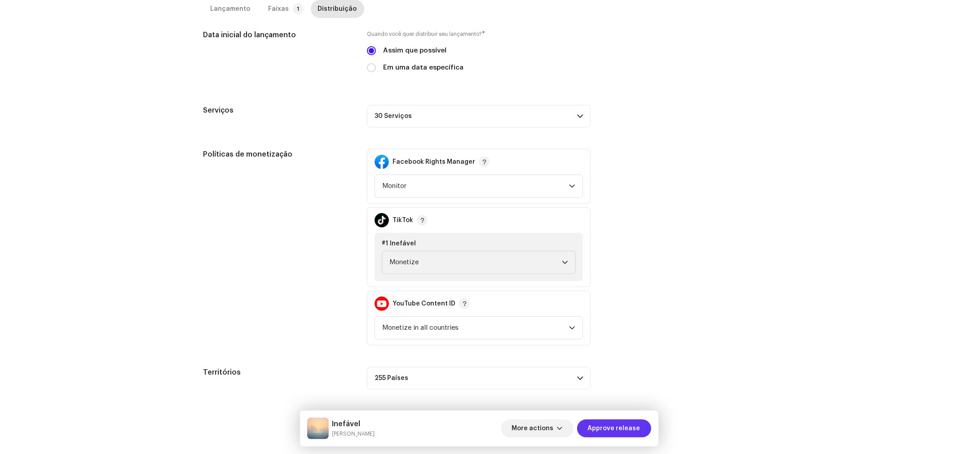
click at [621, 433] on span "Approve release" at bounding box center [614, 429] width 53 height 18
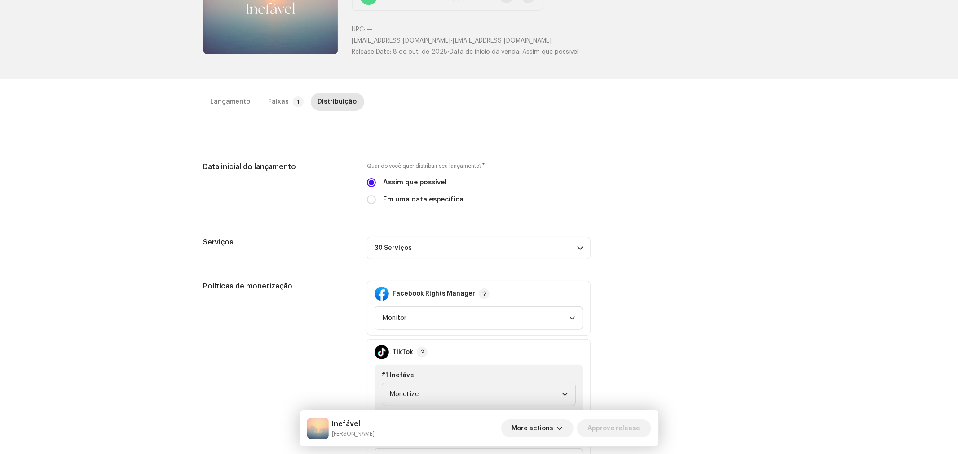
scroll to position [102, 0]
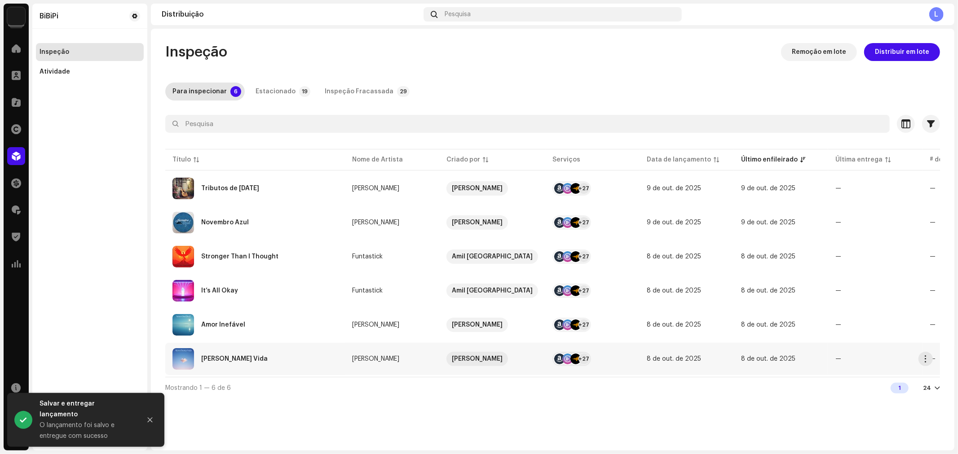
click at [239, 356] on div "[PERSON_NAME] Vida" at bounding box center [234, 359] width 66 height 6
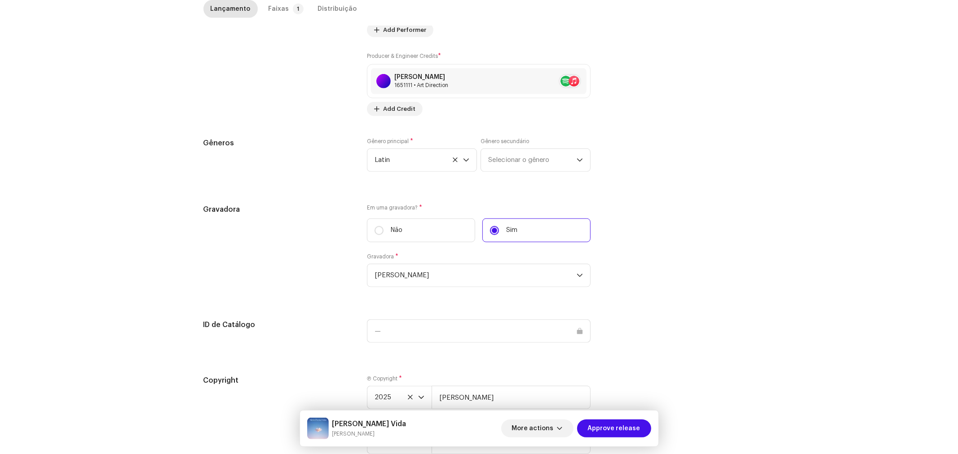
scroll to position [752, 0]
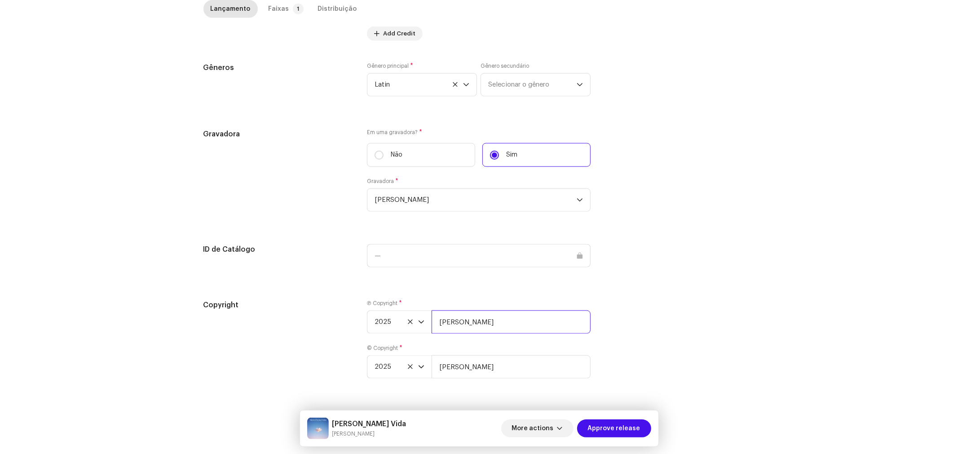
click at [520, 322] on input "[PERSON_NAME]" at bounding box center [511, 322] width 159 height 23
type input "[PERSON_NAME], Licenciada por BiBiPi"
click at [502, 367] on input "[PERSON_NAME]" at bounding box center [511, 367] width 159 height 23
type input "[PERSON_NAME], Licenciada por BiBiPi"
click at [283, 11] on p-tab "Faixas 1" at bounding box center [284, 9] width 46 height 18
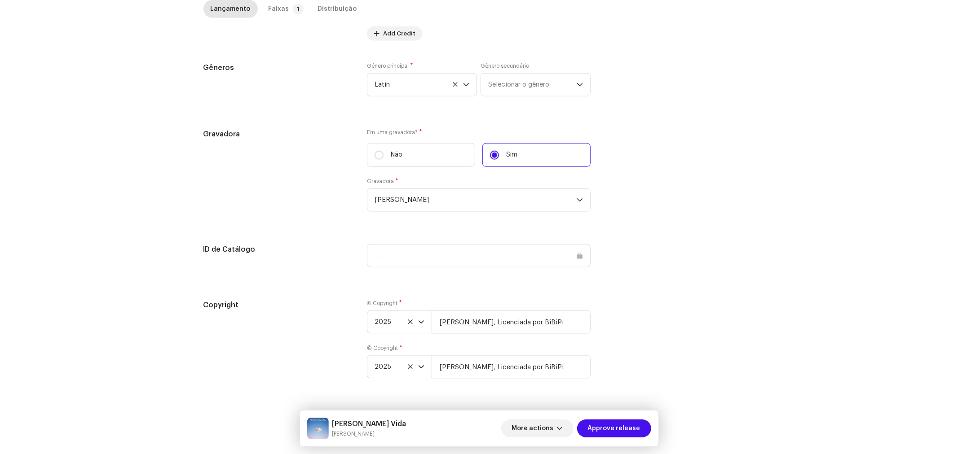
scroll to position [213, 0]
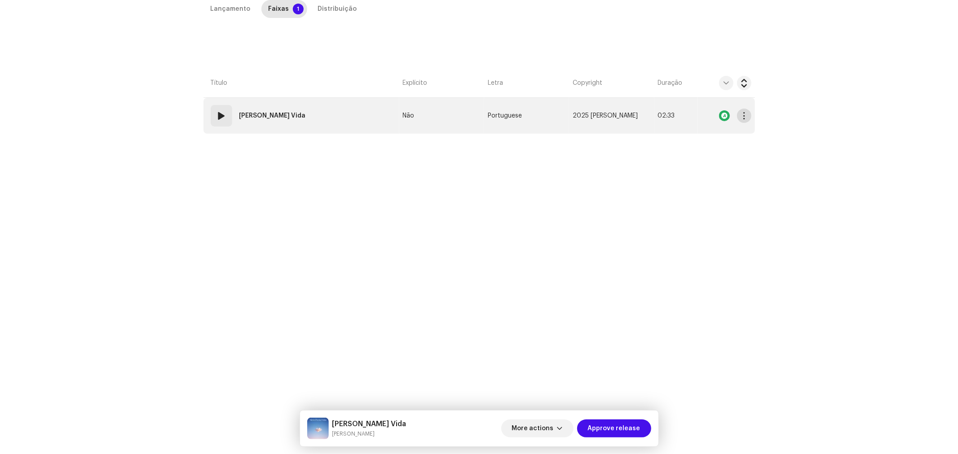
drag, startPoint x: 744, startPoint y: 115, endPoint x: 744, endPoint y: 121, distance: 6.8
click at [744, 115] on span "button" at bounding box center [743, 115] width 7 height 7
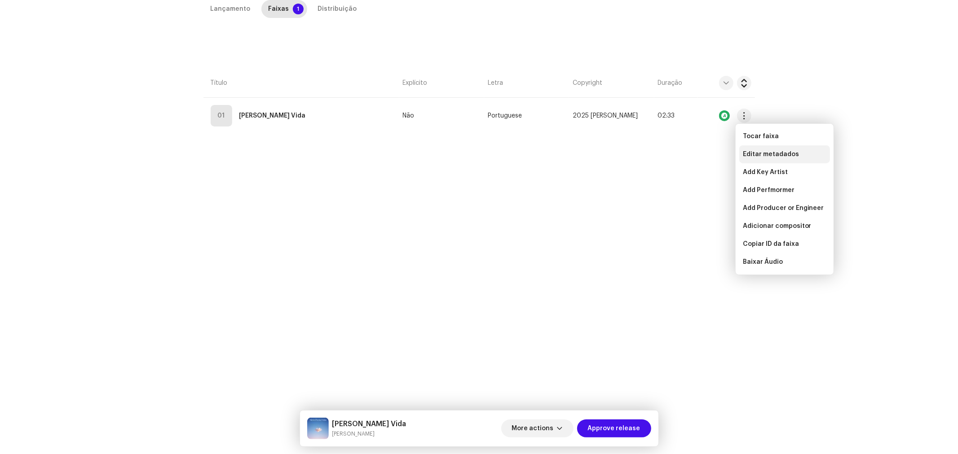
click at [747, 153] on span "Editar metadados" at bounding box center [771, 154] width 56 height 7
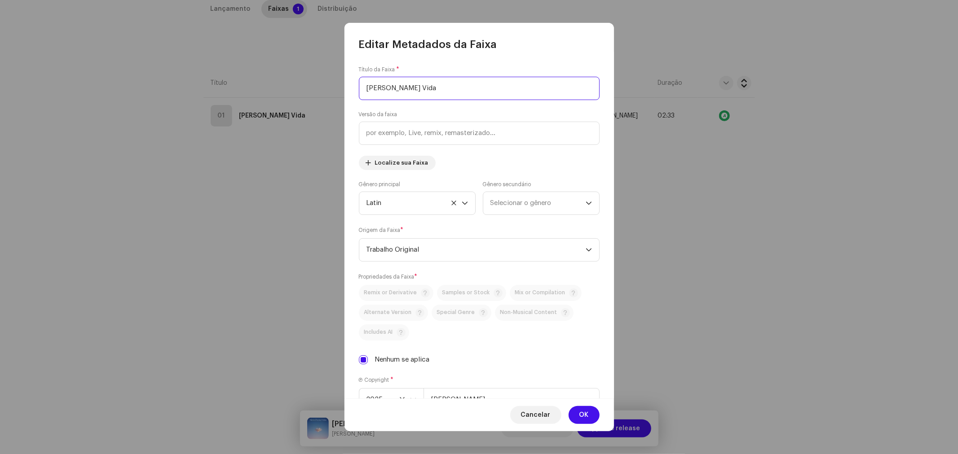
scroll to position [190, 0]
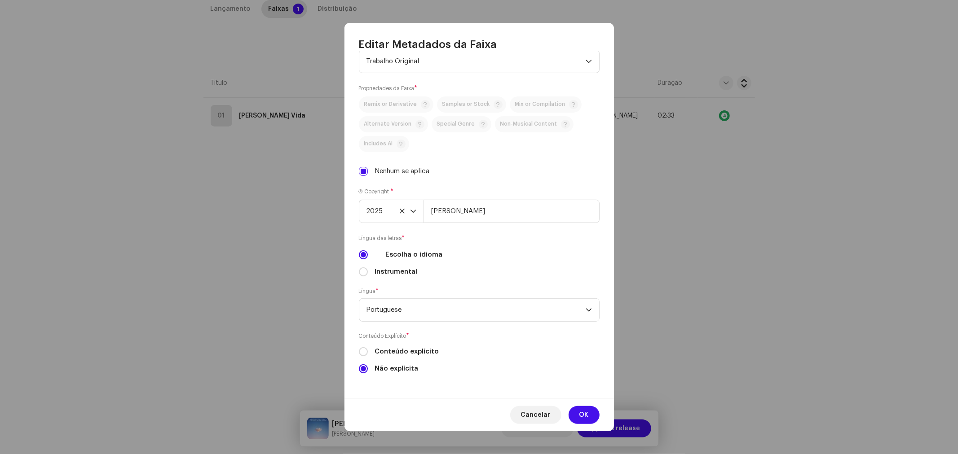
click at [526, 198] on div "Ⓟ Copyright * 2025 [PERSON_NAME]" at bounding box center [479, 205] width 241 height 36
click at [524, 207] on input "[PERSON_NAME]" at bounding box center [511, 211] width 176 height 23
type input "[PERSON_NAME], Licenciada por BiBiPi"
click at [590, 416] on button "OK" at bounding box center [583, 415] width 31 height 18
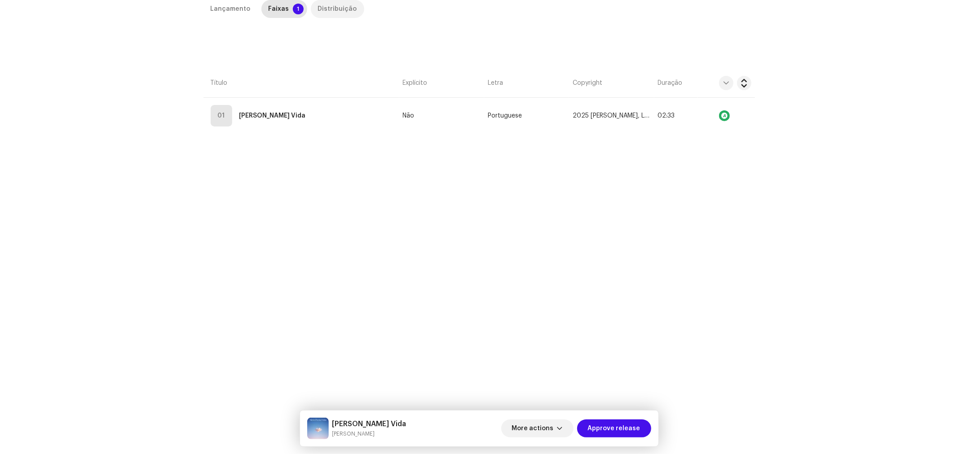
click at [339, 4] on div "Distribuição" at bounding box center [337, 9] width 39 height 18
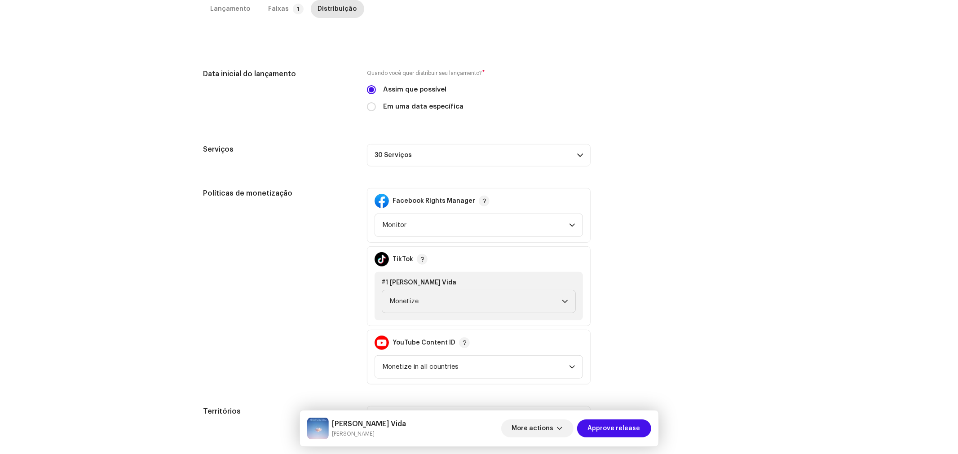
click at [674, 164] on div "Serviços 30 Serviços Amazon HD Audio Anghami Audiomack AWA Boomplay Deezer Face…" at bounding box center [478, 155] width 551 height 22
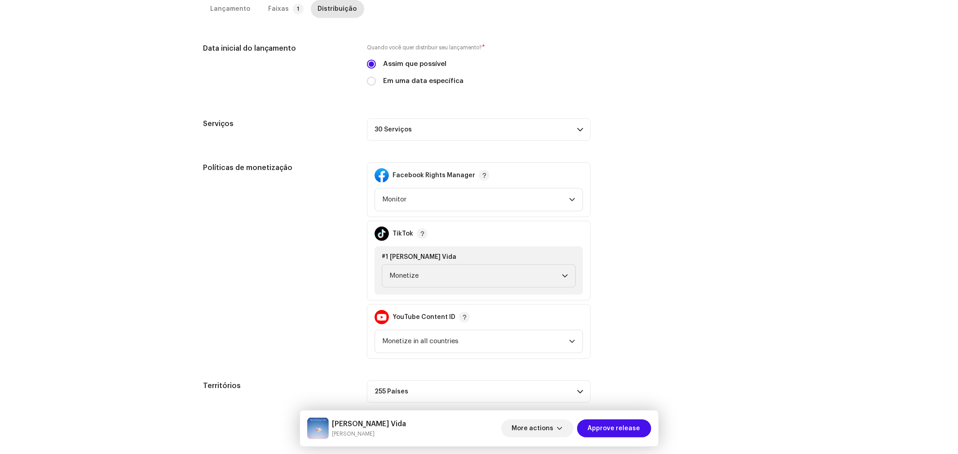
scroll to position [252, 0]
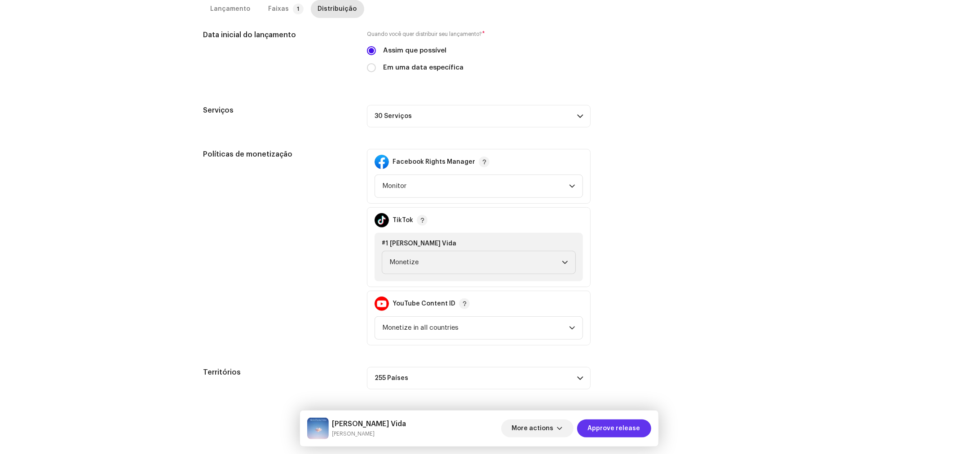
click at [625, 427] on span "Approve release" at bounding box center [614, 429] width 53 height 18
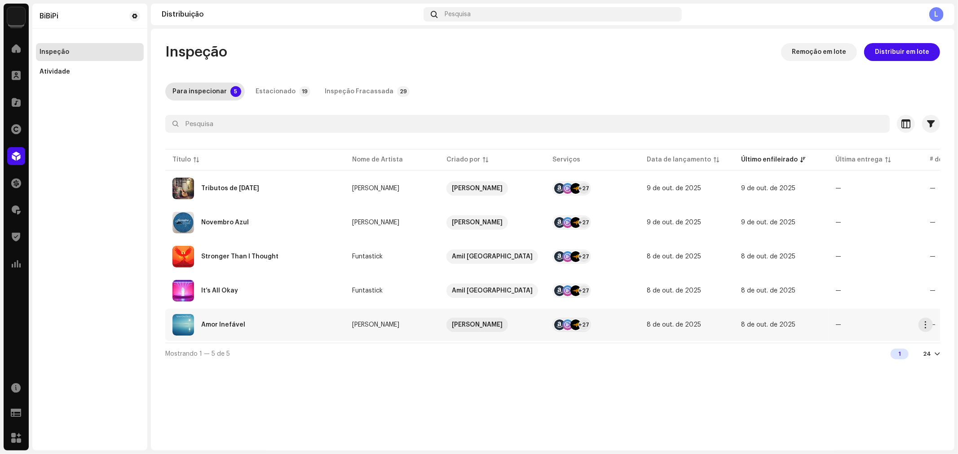
click at [251, 320] on div "Amor Inefável" at bounding box center [254, 325] width 165 height 22
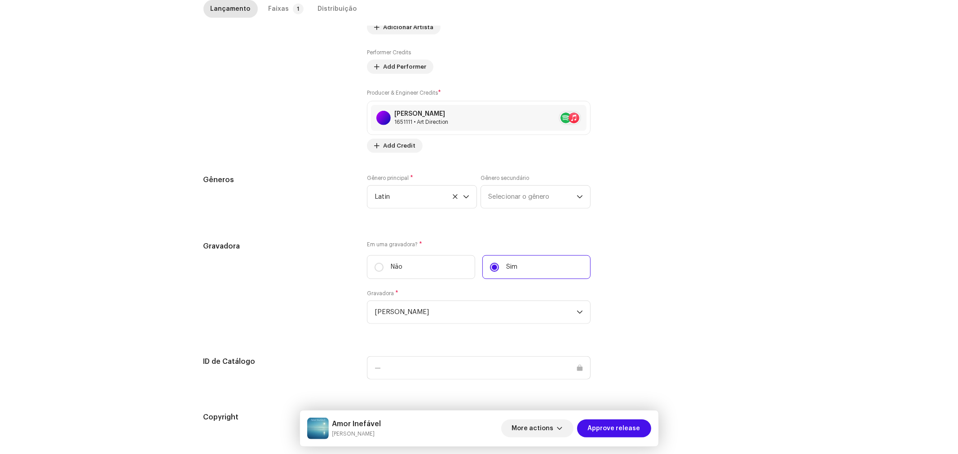
scroll to position [752, 0]
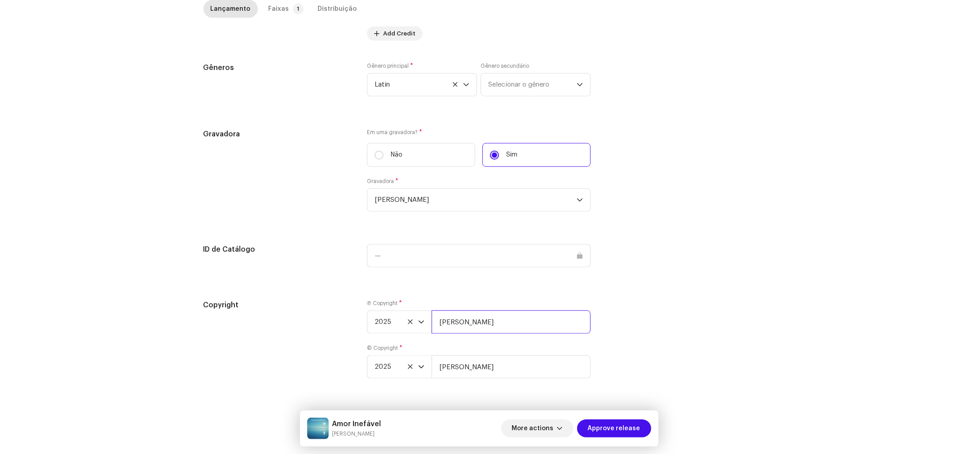
click at [501, 320] on input "[PERSON_NAME]" at bounding box center [511, 322] width 159 height 23
type input "[PERSON_NAME], Licenciada por BiBiPi"
click at [513, 366] on input "[PERSON_NAME]" at bounding box center [511, 367] width 159 height 23
type input "[PERSON_NAME], Licenciada por BiBiPi"
click at [279, 8] on div "Faixas" at bounding box center [279, 9] width 21 height 18
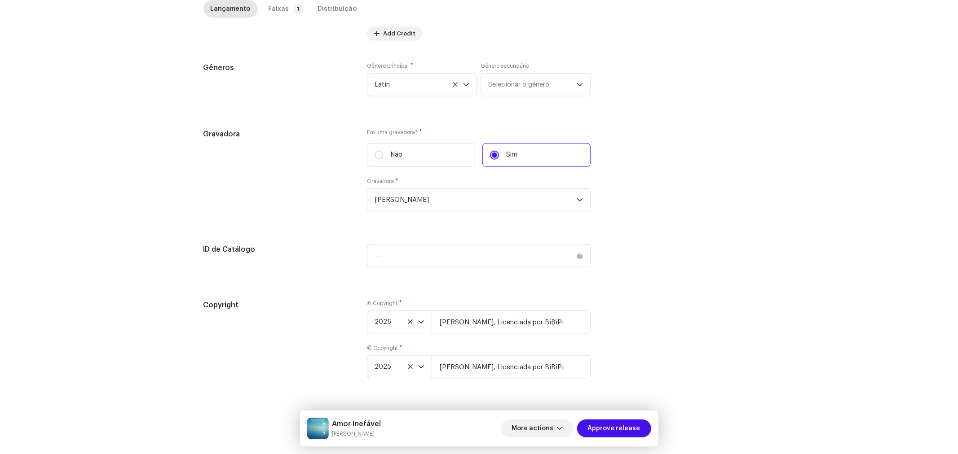
scroll to position [213, 0]
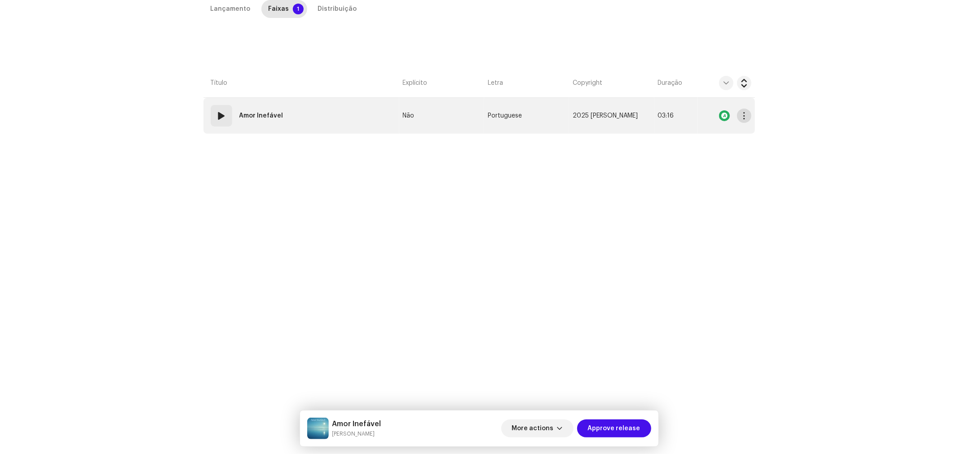
click at [742, 113] on span "button" at bounding box center [743, 115] width 7 height 7
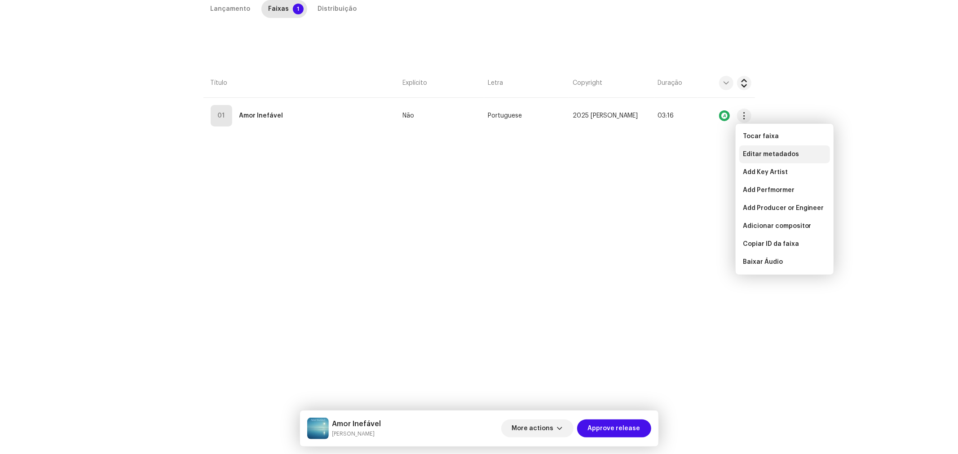
click at [764, 154] on span "Editar metadados" at bounding box center [771, 154] width 56 height 7
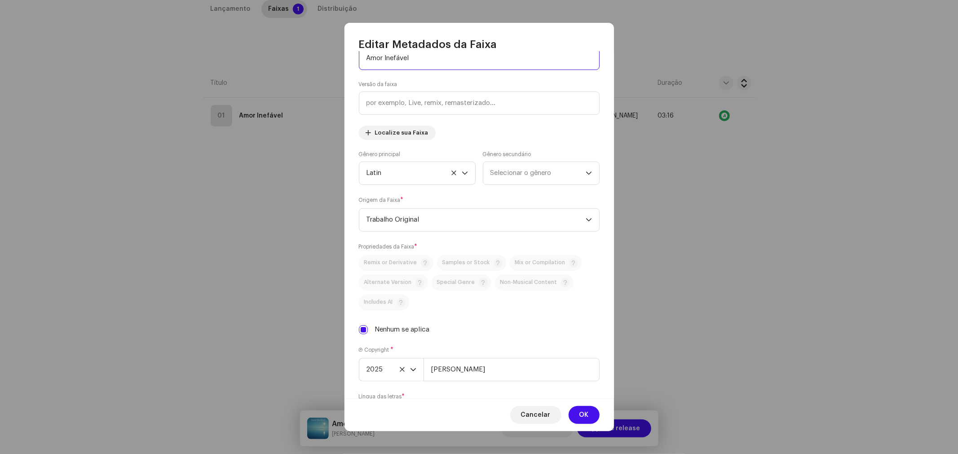
scroll to position [190, 0]
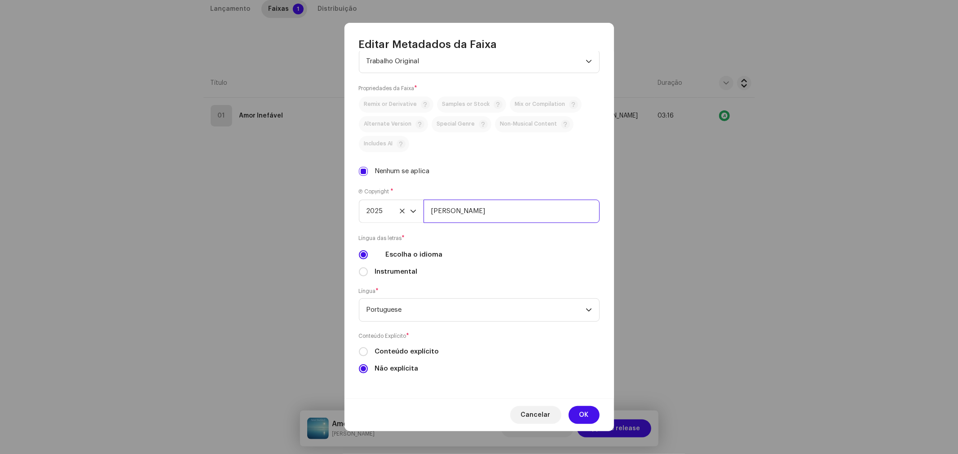
click at [515, 208] on input "[PERSON_NAME]" at bounding box center [511, 211] width 176 height 23
type input "[PERSON_NAME], Licenciada por BiBiPi"
drag, startPoint x: 589, startPoint y: 410, endPoint x: 569, endPoint y: 289, distance: 122.4
click at [589, 410] on button "OK" at bounding box center [583, 415] width 31 height 18
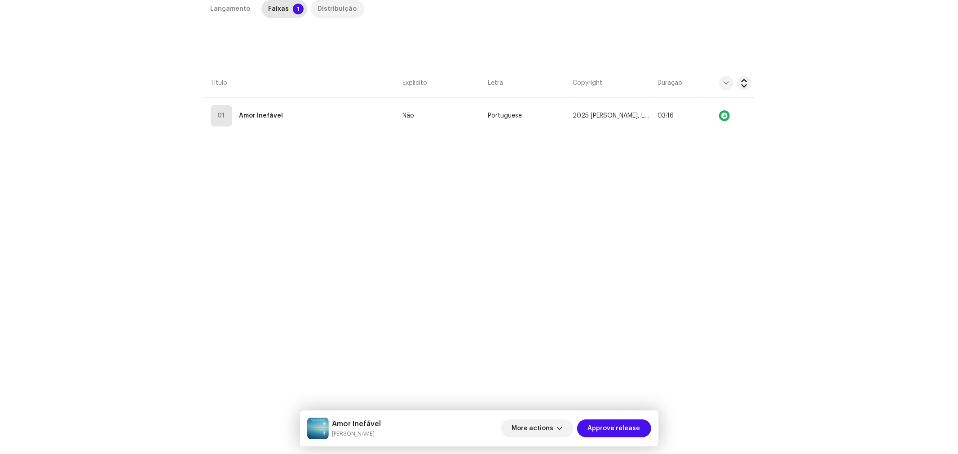
click at [325, 4] on div "Distribuição" at bounding box center [337, 9] width 39 height 18
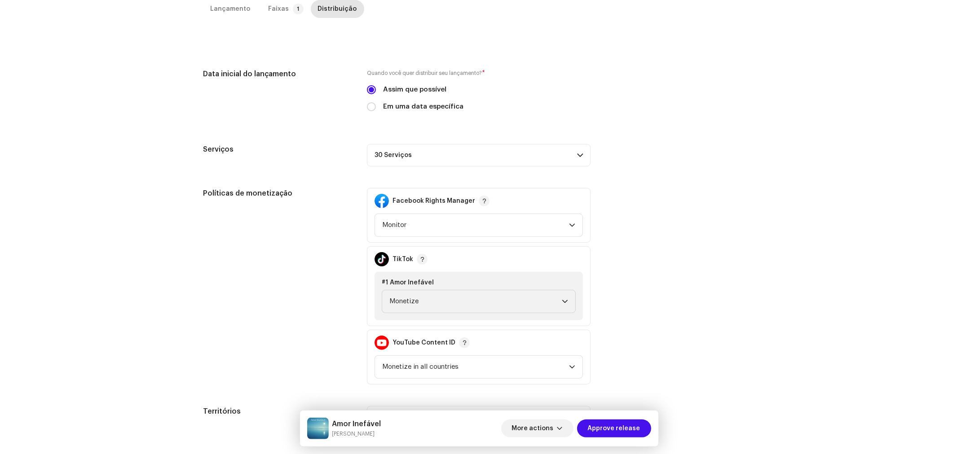
click at [643, 151] on div "Serviços 30 Serviços Amazon HD Audio Anghami Audiomack AWA Boomplay Deezer Face…" at bounding box center [478, 155] width 551 height 22
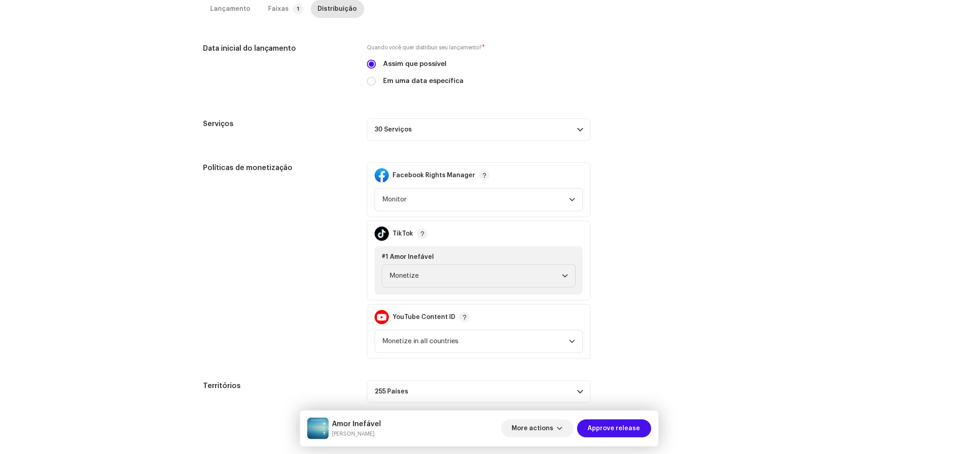
scroll to position [252, 0]
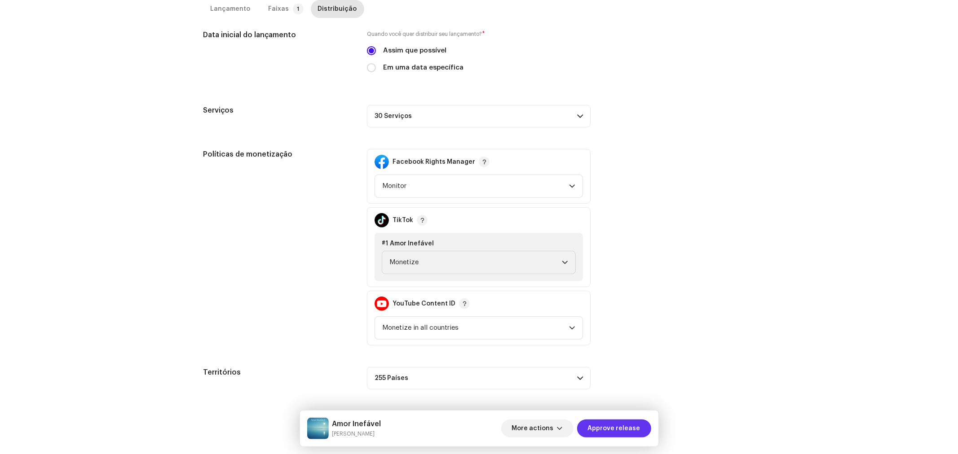
click at [620, 426] on span "Approve release" at bounding box center [614, 429] width 53 height 18
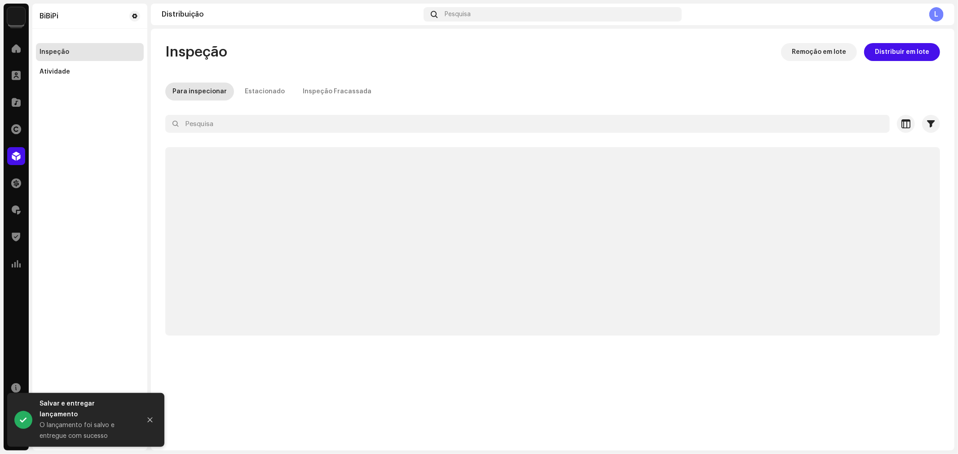
click at [829, 194] on p-skeleton at bounding box center [552, 241] width 775 height 189
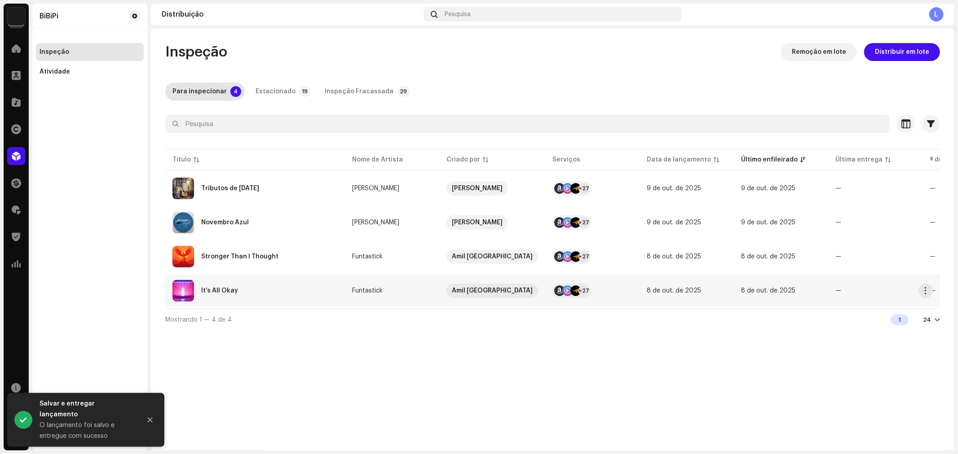
click at [231, 288] on div "It’s All Okay" at bounding box center [219, 291] width 37 height 6
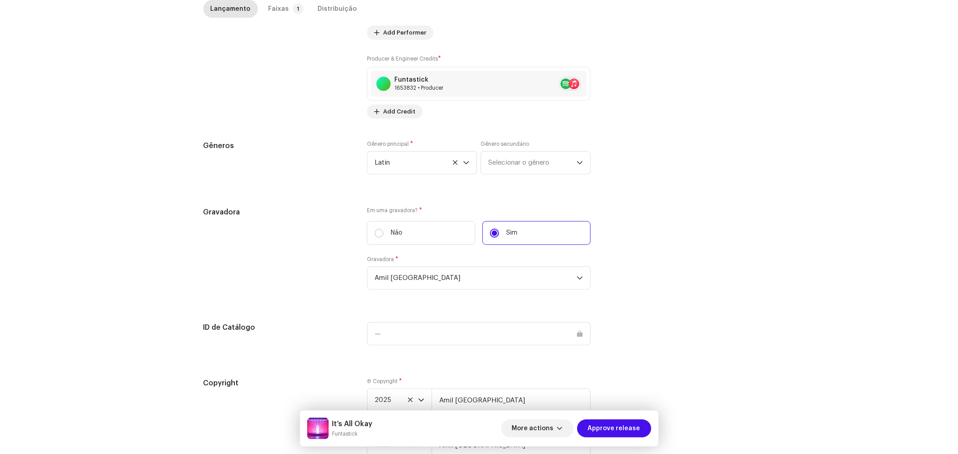
scroll to position [752, 0]
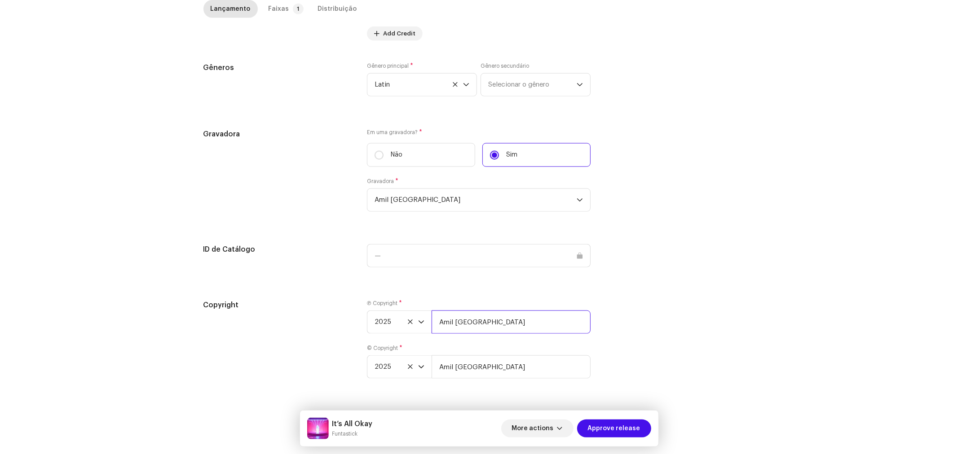
click at [497, 321] on input "Amil [GEOGRAPHIC_DATA]" at bounding box center [511, 322] width 159 height 23
type input "Amil [GEOGRAPHIC_DATA], Licenciada por BiBiPi"
click at [487, 366] on input "Amil [GEOGRAPHIC_DATA]" at bounding box center [511, 367] width 159 height 23
type input "Amil [GEOGRAPHIC_DATA], Licenciada por BiBiPi"
click at [285, 7] on p-tab "Faixas 1" at bounding box center [284, 9] width 46 height 18
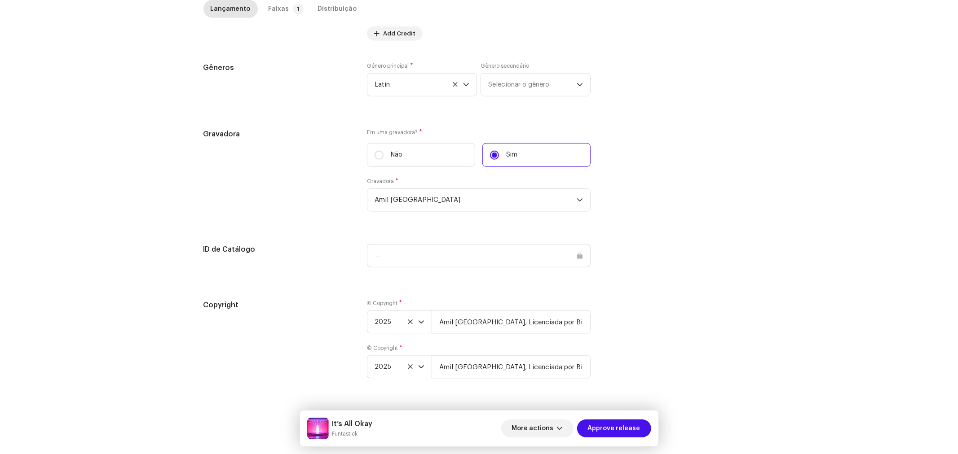
scroll to position [213, 0]
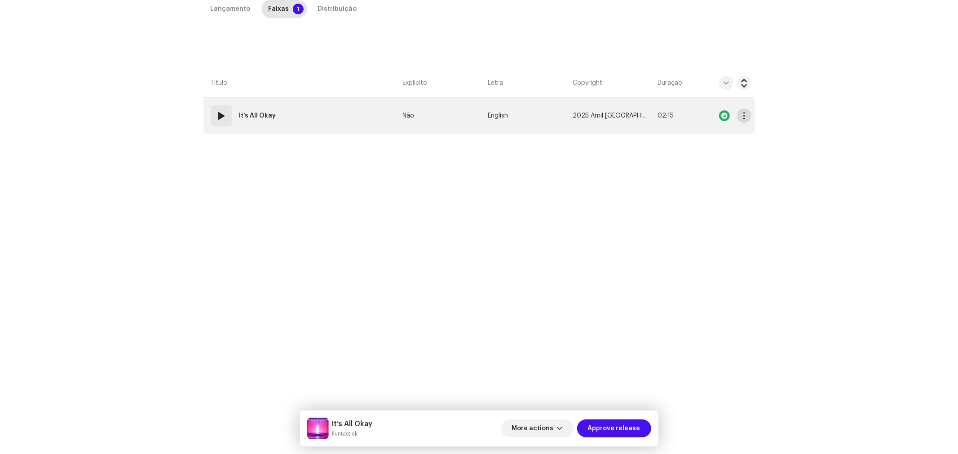
click at [745, 117] on span "button" at bounding box center [743, 115] width 7 height 7
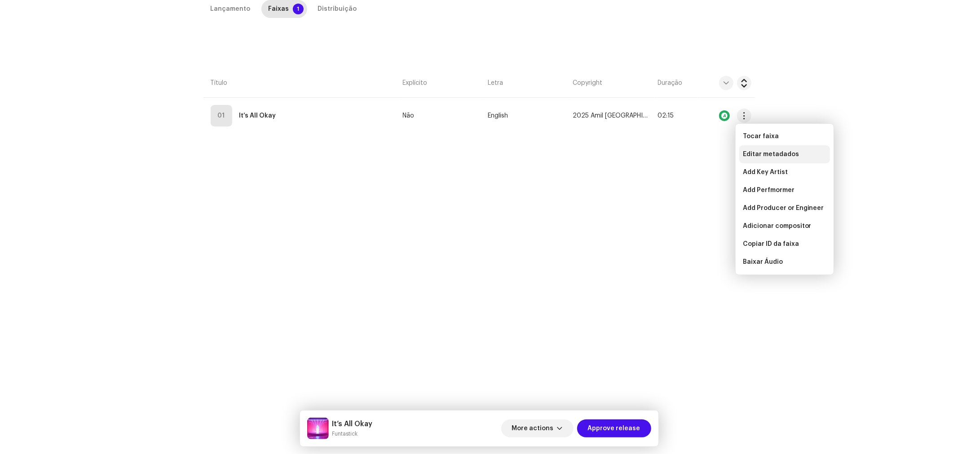
click at [757, 154] on span "Editar metadados" at bounding box center [771, 154] width 56 height 7
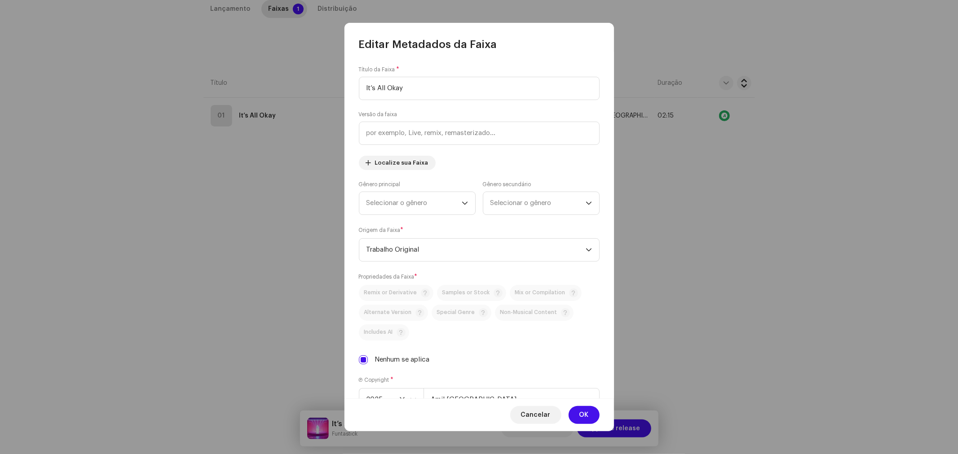
scroll to position [190, 0]
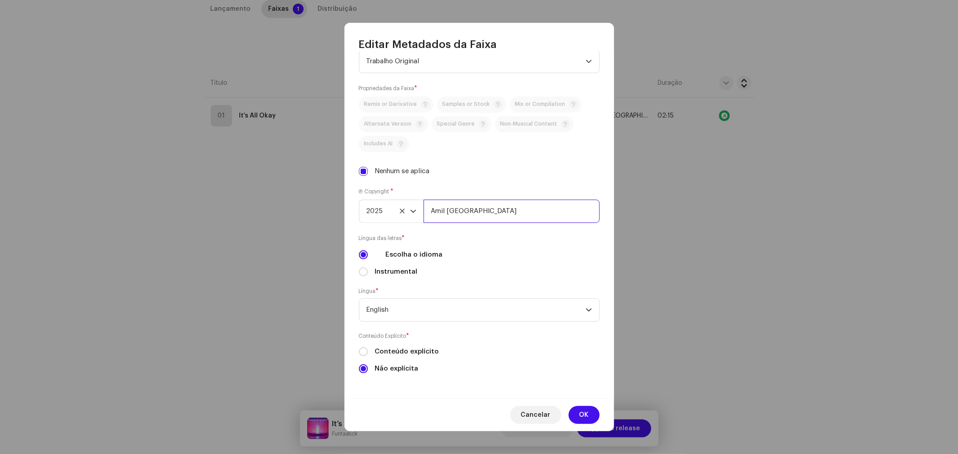
click at [492, 212] on input "Amil [GEOGRAPHIC_DATA]" at bounding box center [511, 211] width 176 height 23
type input "Amil [GEOGRAPHIC_DATA], Licenciada por BiBiPi"
click at [588, 414] on span "OK" at bounding box center [583, 415] width 9 height 18
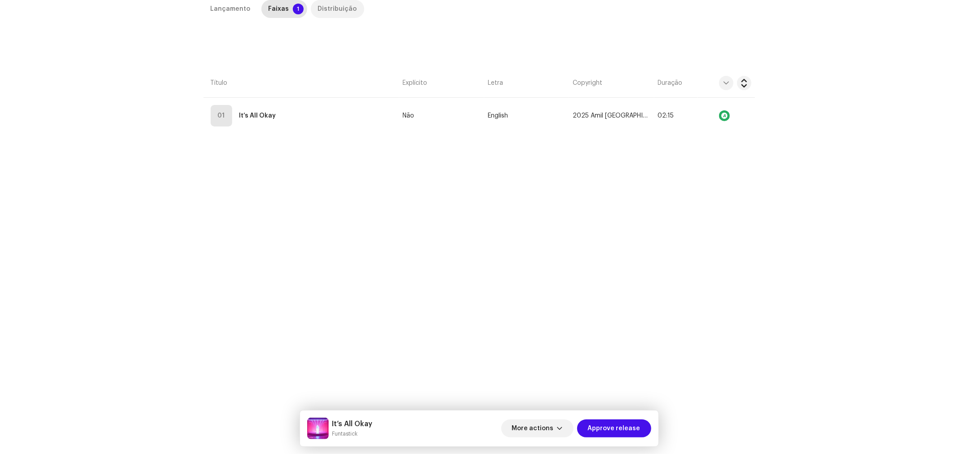
click at [340, 6] on div "Distribuição" at bounding box center [337, 9] width 39 height 18
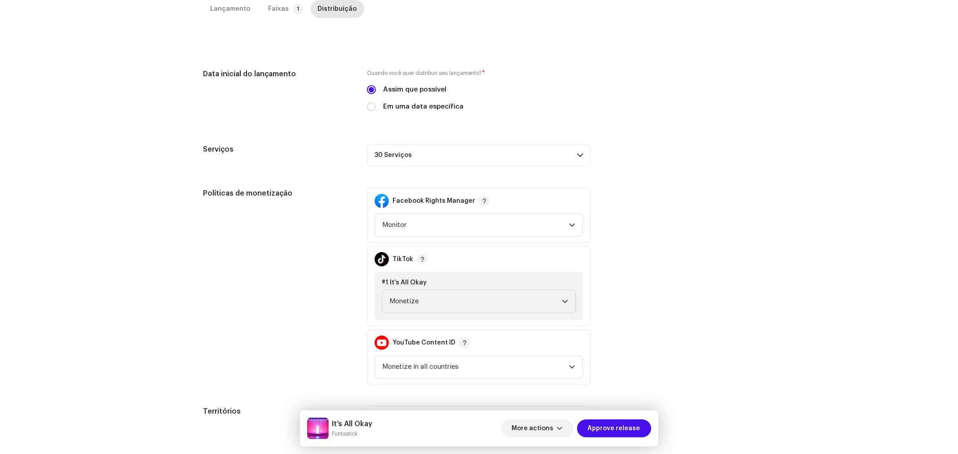
click at [641, 188] on div "Políticas de monetização Facebook Rights Manager Monitor TikTok #1 It’s All Oka…" at bounding box center [478, 286] width 551 height 197
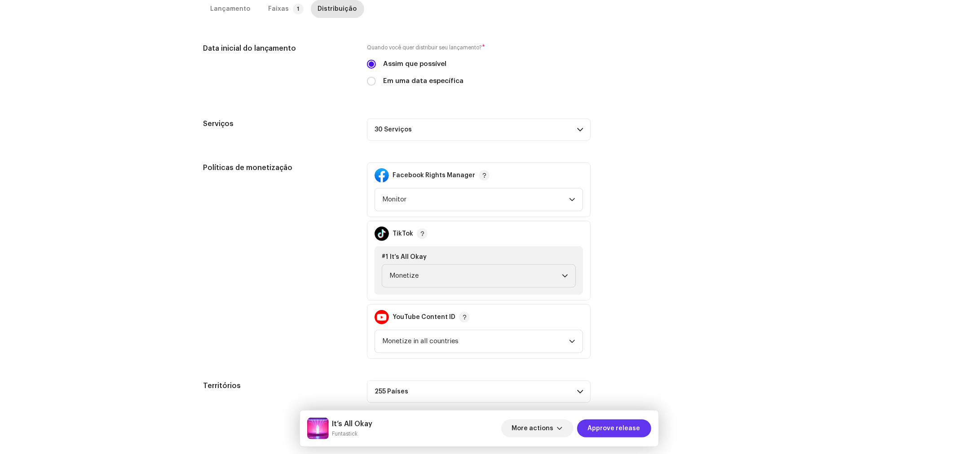
scroll to position [252, 0]
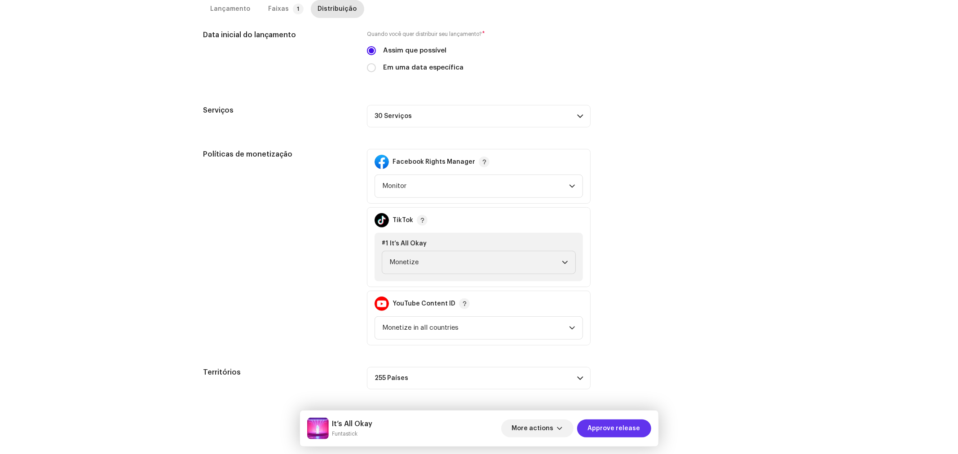
click at [615, 432] on span "Approve release" at bounding box center [614, 429] width 53 height 18
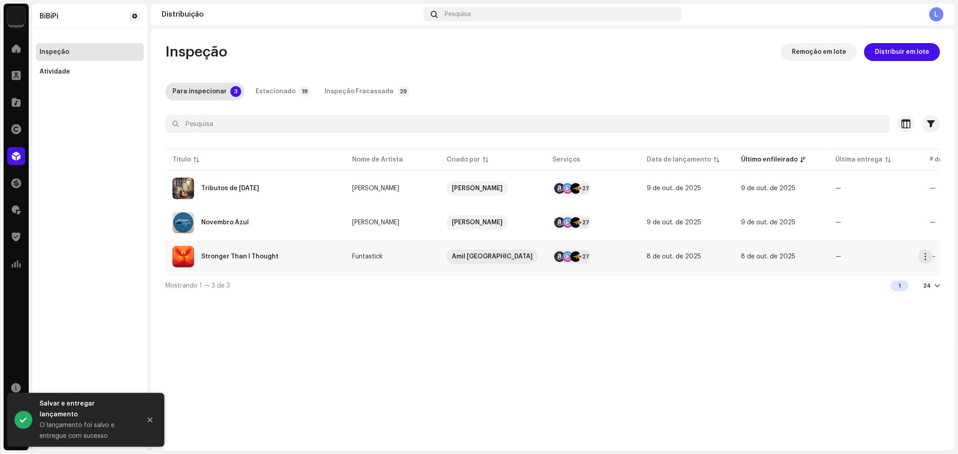
click at [258, 255] on div "Stronger Than I Thought" at bounding box center [239, 257] width 77 height 6
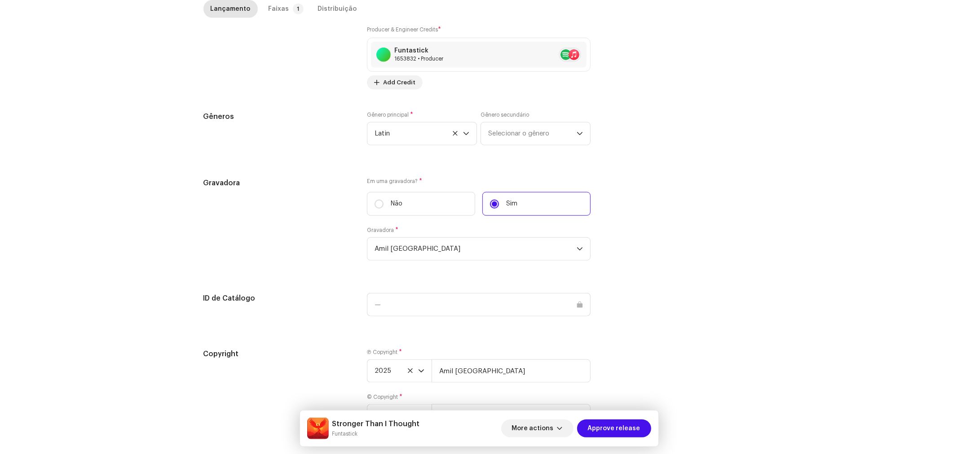
scroll to position [752, 0]
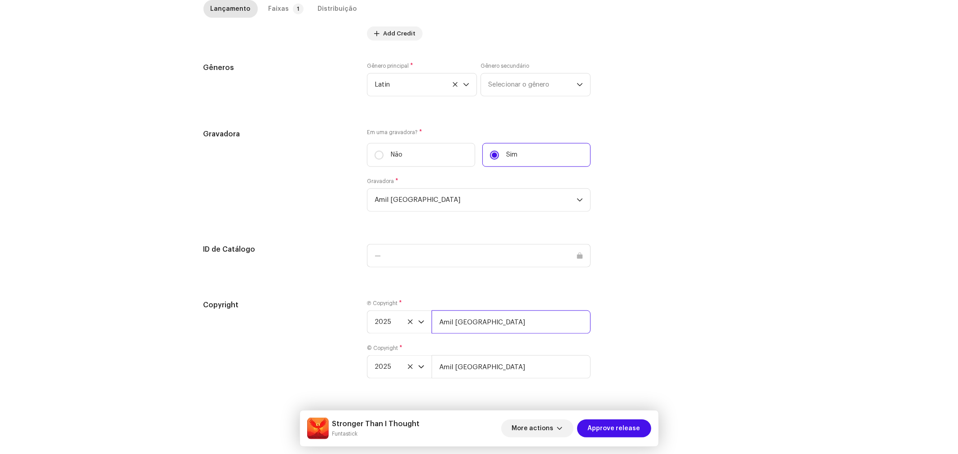
click at [518, 315] on input "Amil [GEOGRAPHIC_DATA]" at bounding box center [511, 322] width 159 height 23
type input "Amil [GEOGRAPHIC_DATA], Licenciada por BiBiPi"
drag, startPoint x: 507, startPoint y: 364, endPoint x: 505, endPoint y: 372, distance: 7.8
click at [507, 364] on input "Amil [GEOGRAPHIC_DATA]" at bounding box center [511, 367] width 159 height 23
type input "Amil [GEOGRAPHIC_DATA], Licenciada por BiBiPi"
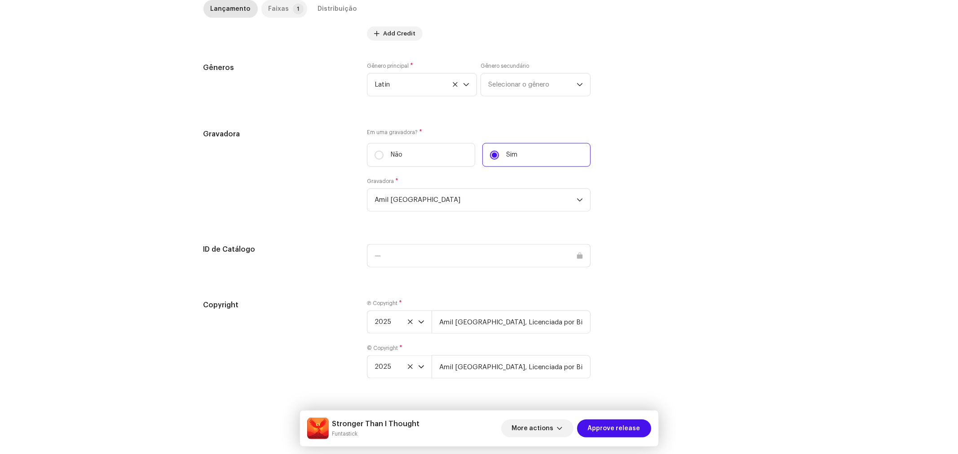
click at [273, 7] on div "Faixas" at bounding box center [279, 9] width 21 height 18
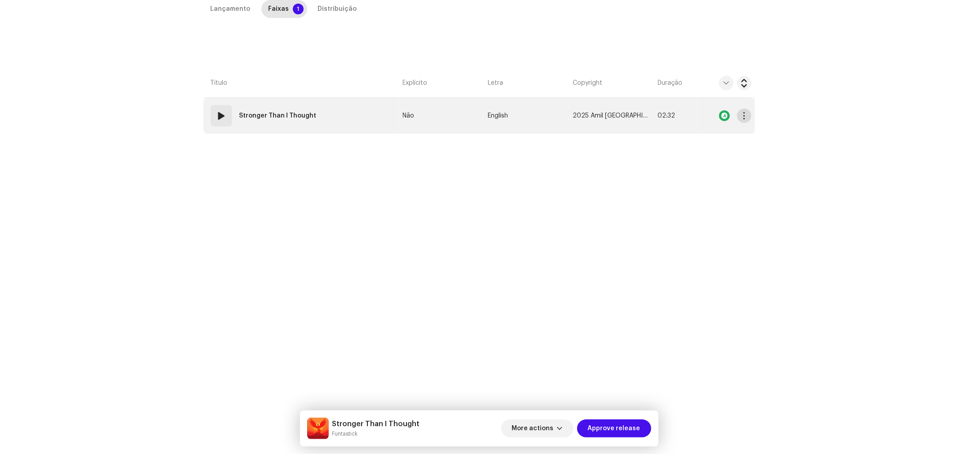
click at [747, 114] on button "button" at bounding box center [744, 116] width 14 height 14
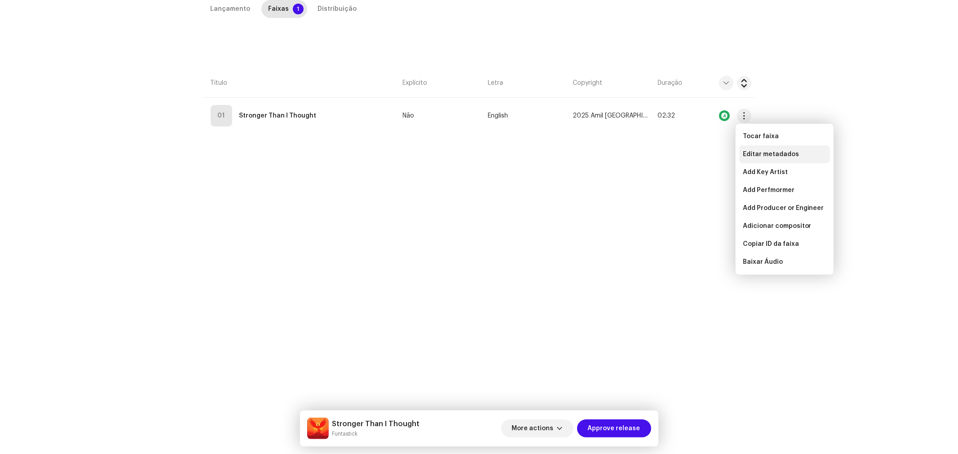
click at [761, 154] on span "Editar metadados" at bounding box center [771, 154] width 56 height 7
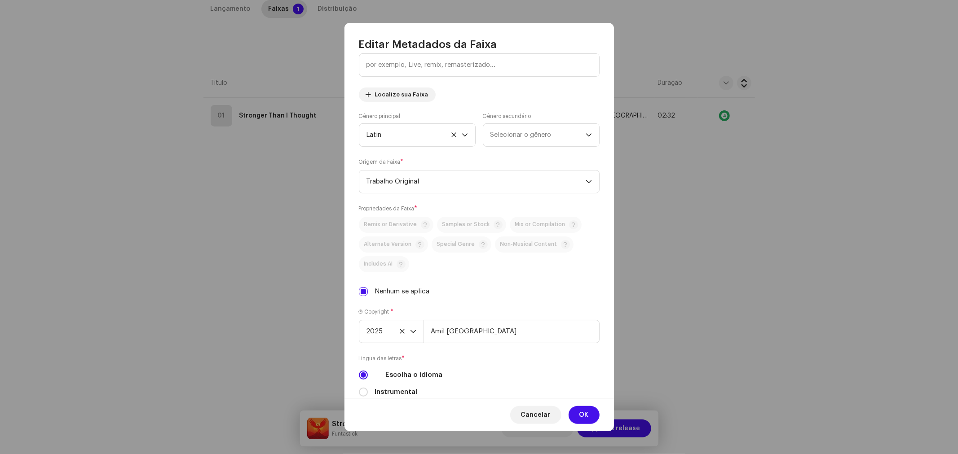
scroll to position [190, 0]
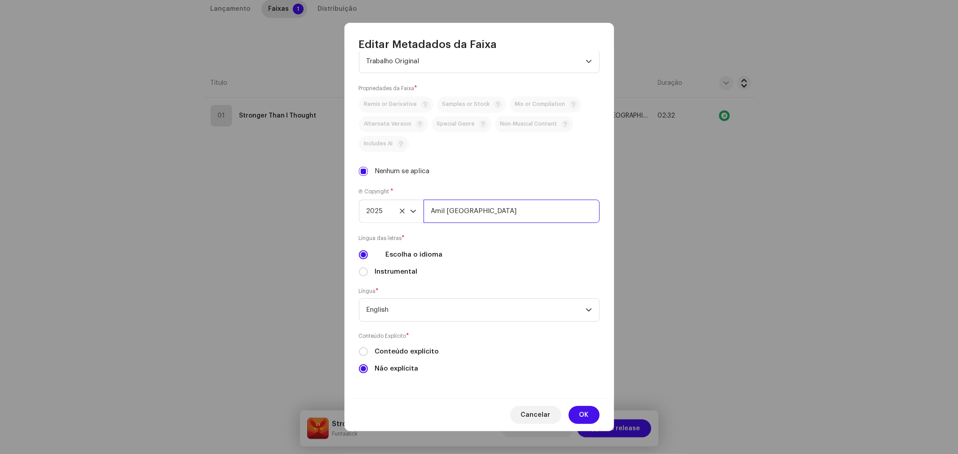
click at [485, 205] on input "Amil [GEOGRAPHIC_DATA]" at bounding box center [511, 211] width 176 height 23
type input "Amil [GEOGRAPHIC_DATA], Licenciada por BiBiPi"
click at [587, 416] on span "OK" at bounding box center [583, 415] width 9 height 18
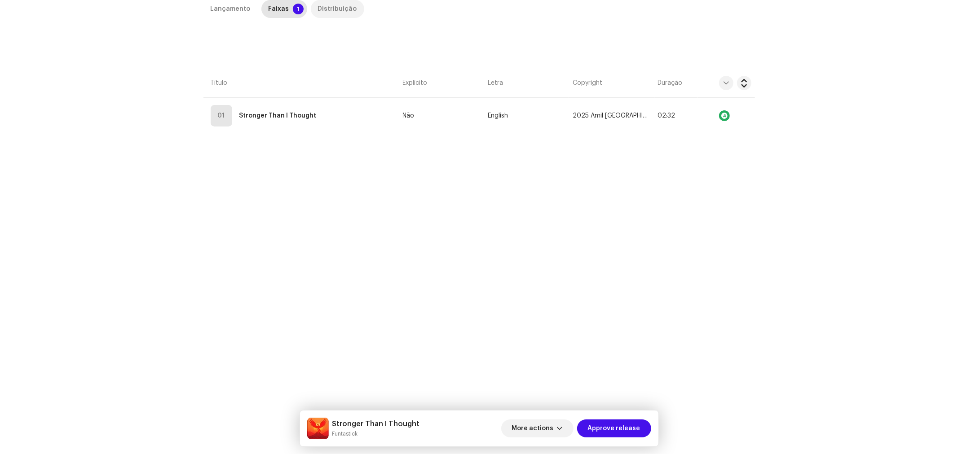
click at [330, 10] on div "Distribuição" at bounding box center [337, 9] width 39 height 18
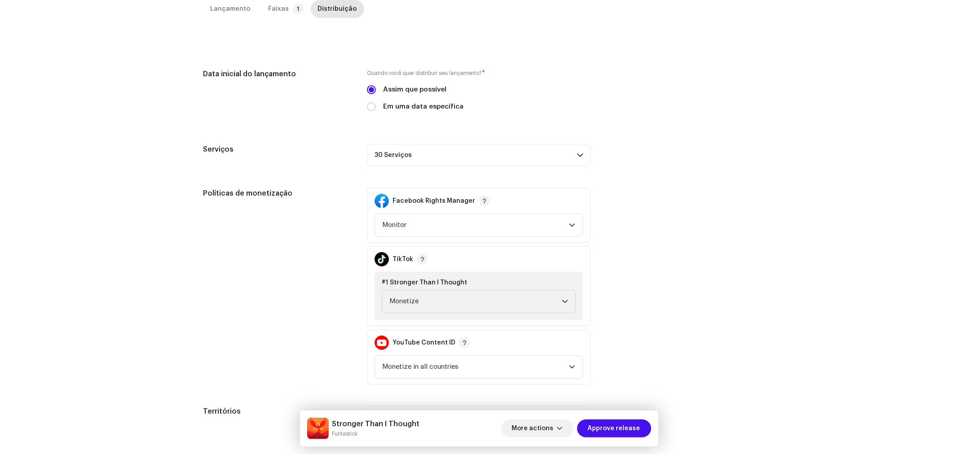
click at [677, 192] on div "Políticas de monetização Facebook Rights Manager Monitor TikTok #1 Stronger Tha…" at bounding box center [478, 286] width 551 height 197
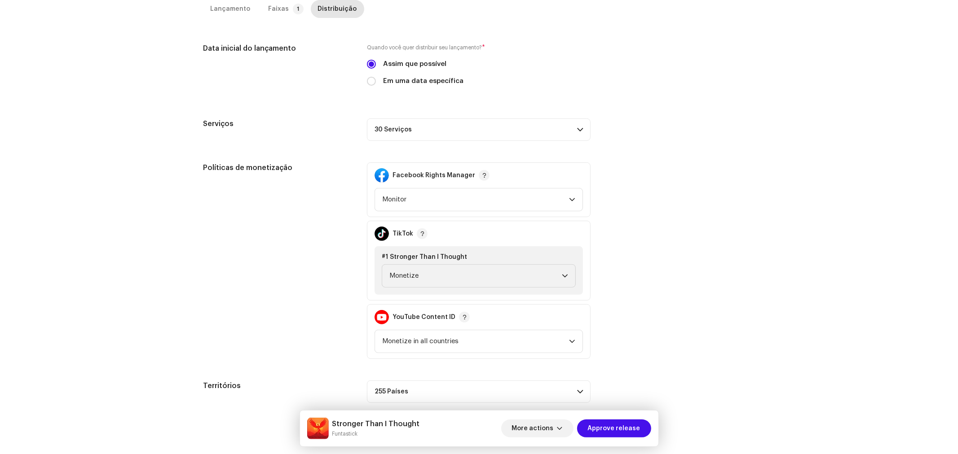
scroll to position [252, 0]
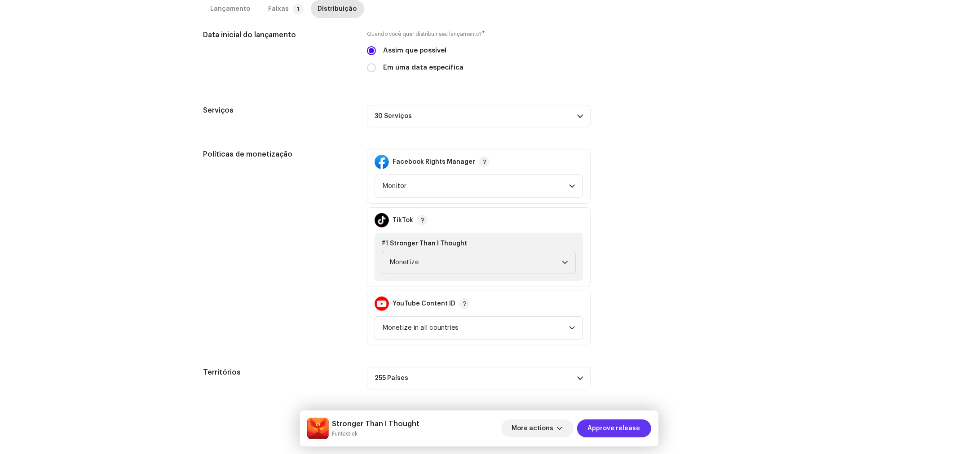
click at [627, 420] on span "Approve release" at bounding box center [614, 429] width 53 height 18
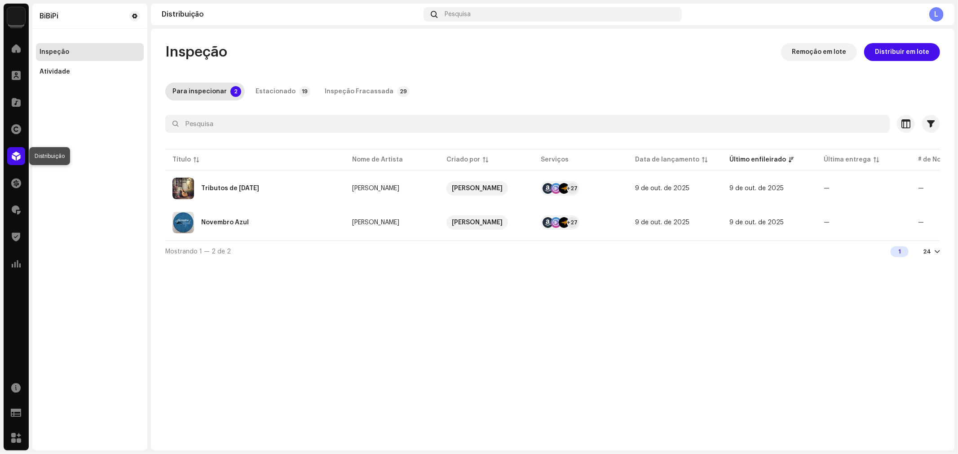
click at [16, 154] on span at bounding box center [16, 156] width 9 height 7
